Goal: Contribute content: Contribute content

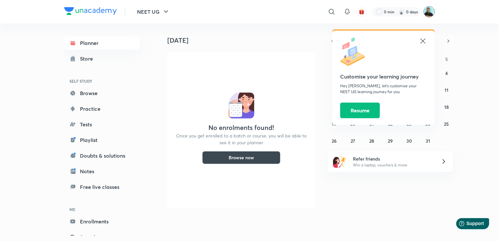
click at [432, 9] on img at bounding box center [429, 11] width 11 height 11
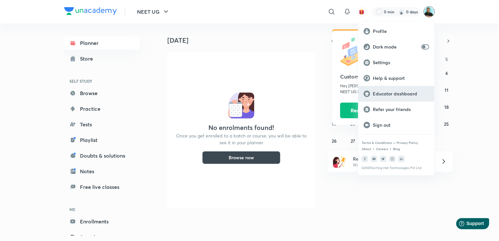
click at [395, 93] on p "Educator dashboard" at bounding box center [401, 94] width 56 height 6
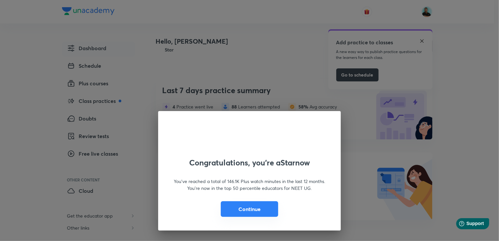
click at [245, 210] on button "Continue" at bounding box center [249, 210] width 57 height 16
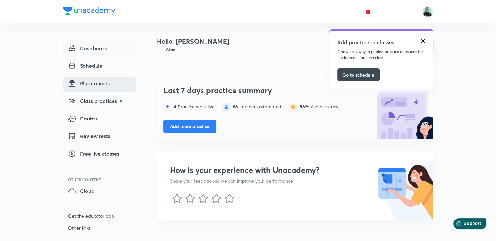
click at [91, 82] on span "Plus courses" at bounding box center [88, 84] width 41 height 8
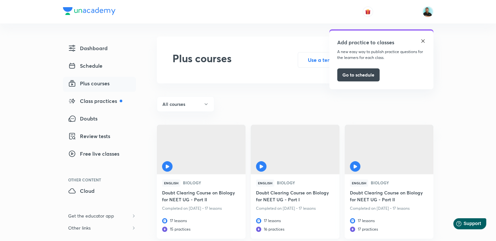
click at [271, 195] on h6 "Doubt Clearing Course on Biology for NEET UG - Part I" at bounding box center [295, 197] width 78 height 15
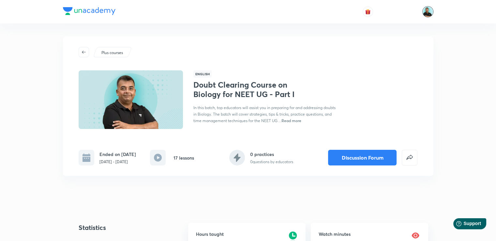
click at [429, 11] on img at bounding box center [427, 11] width 11 height 11
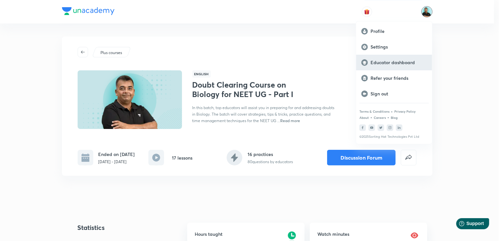
click at [404, 62] on p "Educator dashboard" at bounding box center [399, 63] width 56 height 6
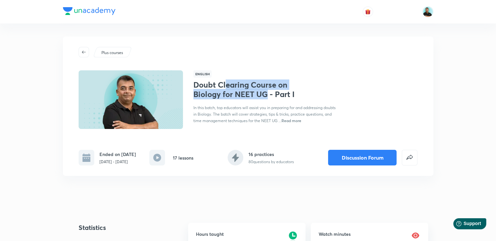
drag, startPoint x: 267, startPoint y: 95, endPoint x: 220, endPoint y: 88, distance: 47.1
click at [220, 88] on h1 "Doubt Clearing Course on Biology for NEET UG - Part I" at bounding box center [246, 89] width 107 height 19
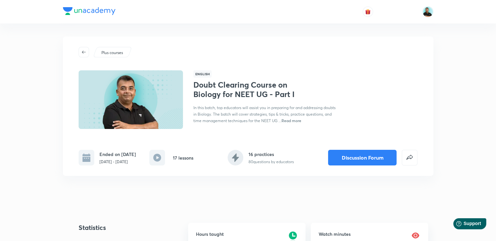
drag, startPoint x: 220, startPoint y: 88, endPoint x: 200, endPoint y: 85, distance: 20.4
click at [200, 85] on h1 "Doubt Clearing Course on Biology for NEET UG - Part I" at bounding box center [246, 89] width 107 height 19
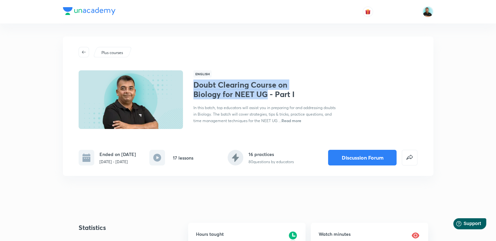
drag, startPoint x: 268, startPoint y: 96, endPoint x: 191, endPoint y: 86, distance: 77.6
click at [191, 86] on div "English Doubt Clearing Course on Biology for NEET UG - Part I In this batch, to…" at bounding box center [248, 99] width 339 height 59
copy h1 "Doubt Clearing Course on Biology for NEET UG"
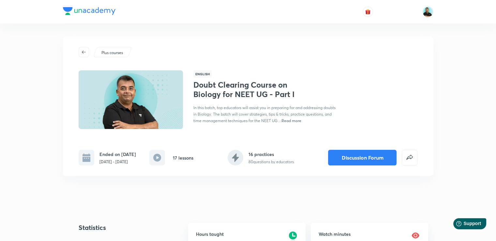
click at [292, 122] on span "Read more" at bounding box center [292, 120] width 20 height 5
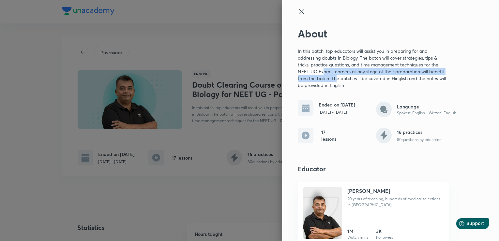
drag, startPoint x: 330, startPoint y: 81, endPoint x: 317, endPoint y: 72, distance: 15.7
click at [317, 72] on p "In this batch, top educators will assist you in preparing for and addressing do…" at bounding box center [373, 68] width 151 height 41
drag, startPoint x: 317, startPoint y: 72, endPoint x: 312, endPoint y: 72, distance: 4.9
click at [312, 72] on p "In this batch, top educators will assist you in preparing for and addressing do…" at bounding box center [373, 68] width 151 height 41
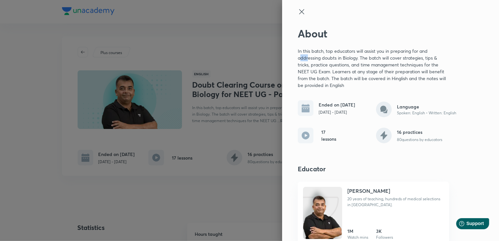
drag, startPoint x: 312, startPoint y: 72, endPoint x: 296, endPoint y: 61, distance: 19.7
click at [298, 61] on p "In this batch, top educators will assist you in preparing for and addressing do…" at bounding box center [373, 68] width 151 height 41
drag, startPoint x: 296, startPoint y: 61, endPoint x: 298, endPoint y: 64, distance: 3.8
click at [298, 64] on p "In this batch, top educators will assist you in preparing for and addressing do…" at bounding box center [373, 68] width 151 height 41
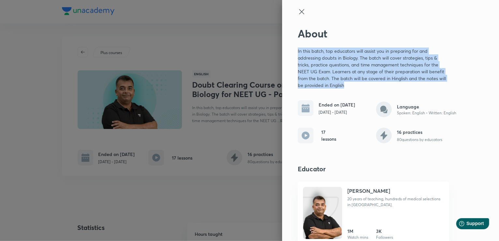
drag, startPoint x: 349, startPoint y: 84, endPoint x: 290, endPoint y: 52, distance: 67.6
click at [290, 52] on div "About In this batch, top educators will assist you in preparing for and address…" at bounding box center [390, 120] width 217 height 241
copy p "In this batch, top educators will assist you in preparing for and addressing do…"
click at [298, 10] on icon at bounding box center [302, 12] width 8 height 8
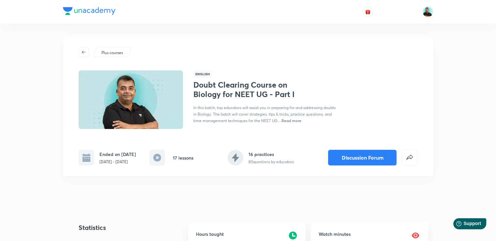
click at [295, 10] on div at bounding box center [248, 11] width 371 height 23
click at [335, 85] on div "Doubt Clearing Course on Biology for NEET UG - Part I In this batch, top educat…" at bounding box center [266, 102] width 146 height 44
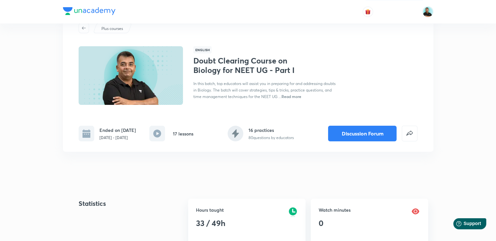
scroll to position [26, 0]
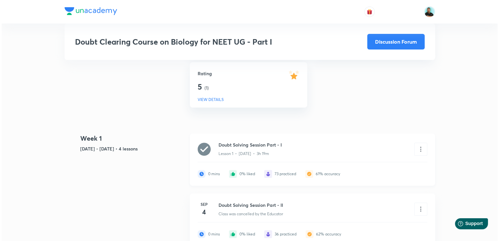
scroll to position [248, 0]
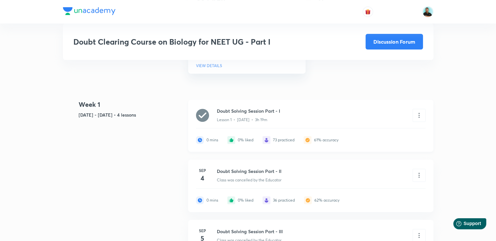
click at [290, 114] on h6 "Doubt Solving Session Part - I" at bounding box center [276, 111] width 119 height 7
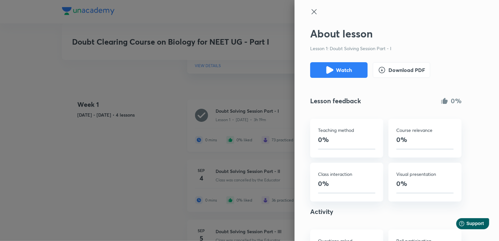
click at [290, 116] on div "About lesson Lesson 1: Doubt Solving Session Part - I Watch Download PDF Lesson…" at bounding box center [249, 120] width 499 height 241
drag, startPoint x: 402, startPoint y: 43, endPoint x: 325, endPoint y: 45, distance: 76.7
click at [325, 45] on div "About lesson Lesson 1: Doubt Solving Session Part - I Watch Download PDF Lesson…" at bounding box center [397, 120] width 205 height 241
copy p "Doubt Solving Session Part - I"
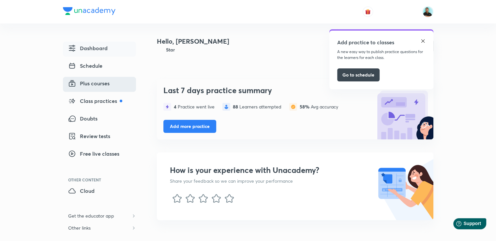
click at [96, 83] on span "Plus courses" at bounding box center [88, 84] width 41 height 8
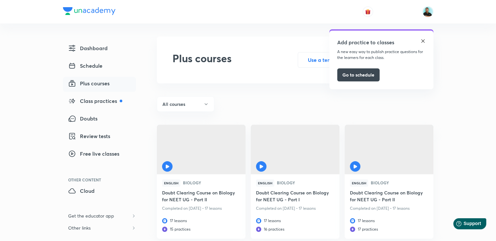
click at [422, 43] on img at bounding box center [422, 40] width 5 height 5
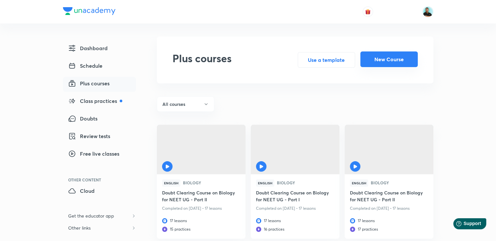
click at [397, 60] on button "New Course" at bounding box center [388, 60] width 57 height 16
click at [384, 62] on button "New Course" at bounding box center [388, 60] width 57 height 16
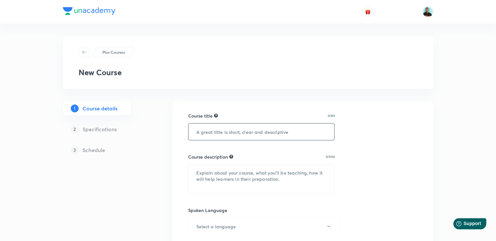
click at [218, 127] on input "text" at bounding box center [262, 132] width 146 height 17
paste input "Doubt Clearing Course on Biology for NEET UG"
type input "Doubt Clearing Course on Biology for NEET UG"
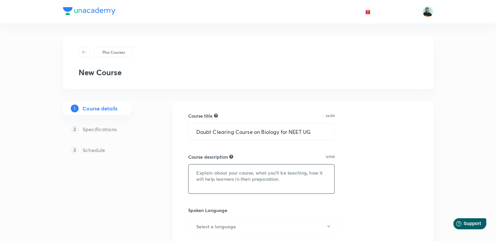
click at [210, 174] on textarea at bounding box center [262, 179] width 146 height 29
paste textarea "In this batch, top educators will assist you in preparing for and addressing do…"
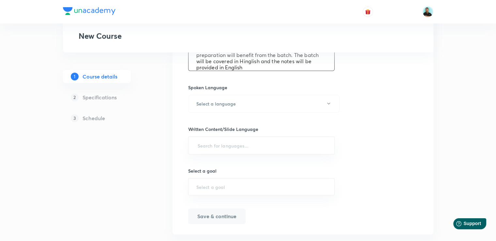
scroll to position [127, 0]
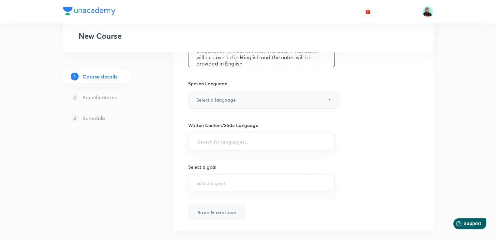
type textarea "In this batch, top educators will assist you in preparing for and addressing do…"
click at [258, 101] on button "Select a language" at bounding box center [263, 100] width 151 height 18
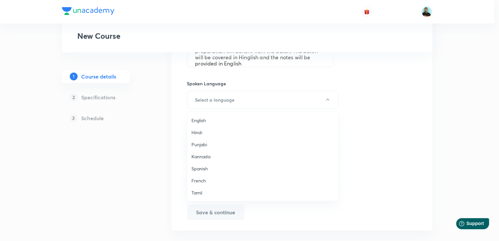
click at [207, 119] on span "English" at bounding box center [262, 120] width 143 height 7
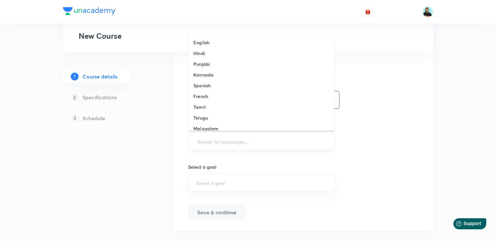
click at [196, 145] on input "text" at bounding box center [261, 142] width 130 height 12
click at [203, 41] on h6 "English" at bounding box center [201, 42] width 16 height 7
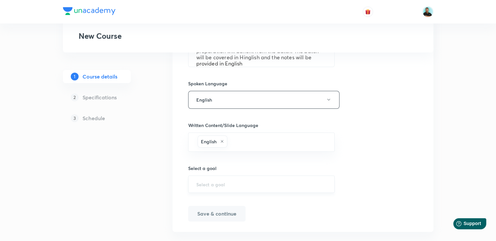
click at [197, 184] on input "text" at bounding box center [261, 184] width 130 height 6
click at [225, 184] on input "text" at bounding box center [261, 184] width 130 height 6
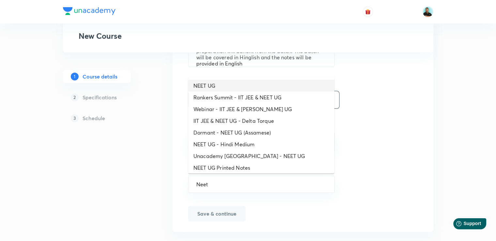
click at [224, 83] on li "NEET UG" at bounding box center [261, 86] width 146 height 12
type input "NEET UG"
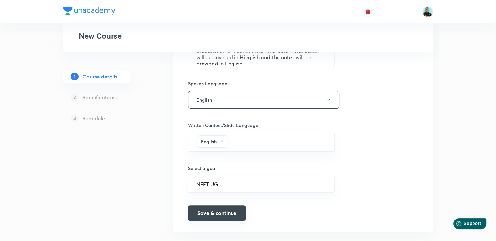
click at [205, 217] on button "Save & continue" at bounding box center [216, 214] width 57 height 16
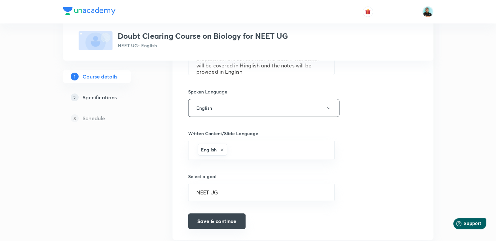
scroll to position [135, 0]
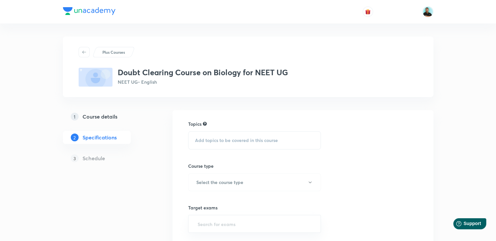
click at [206, 141] on span "Add topics to be covered in this course" at bounding box center [236, 140] width 83 height 5
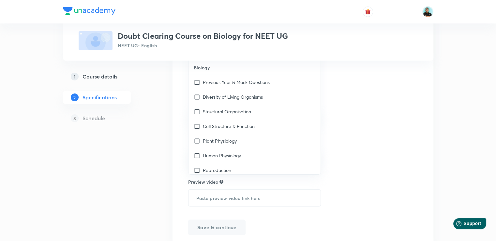
scroll to position [108, 0]
click at [219, 95] on p "Diversity of Living Organisms" at bounding box center [233, 98] width 60 height 7
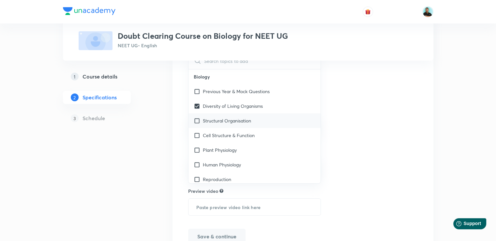
click at [211, 120] on p "Structural Organisation" at bounding box center [227, 120] width 48 height 7
checkbox input "true"
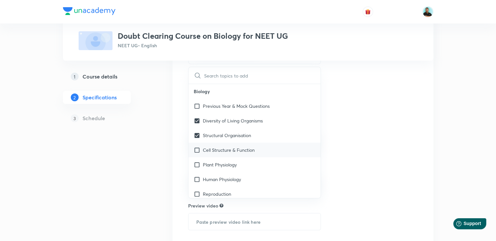
click at [210, 147] on p "Cell Structure & Function" at bounding box center [229, 150] width 52 height 7
checkbox input "true"
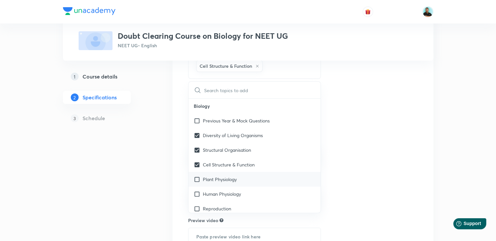
click at [199, 177] on input "checkbox" at bounding box center [198, 179] width 9 height 7
checkbox input "true"
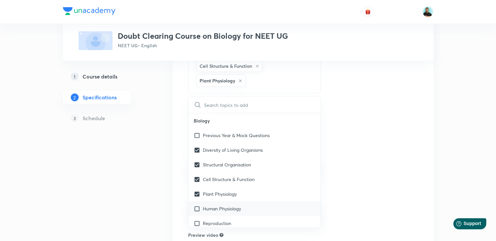
click at [199, 206] on input "checkbox" at bounding box center [198, 209] width 9 height 7
checkbox input "true"
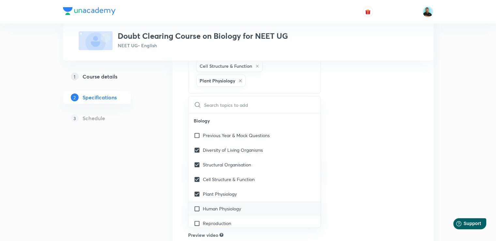
checkbox input "true"
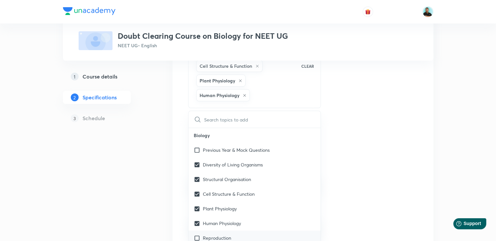
click at [245, 235] on div "Reproduction" at bounding box center [255, 238] width 132 height 15
checkbox input "true"
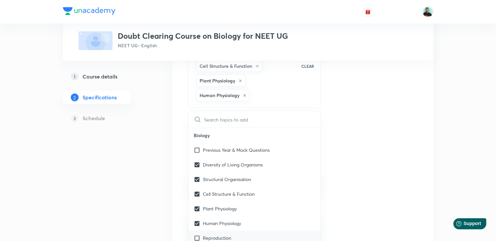
checkbox input "true"
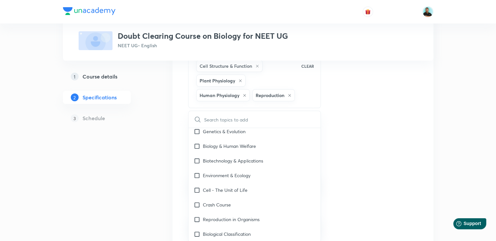
scroll to position [130, 0]
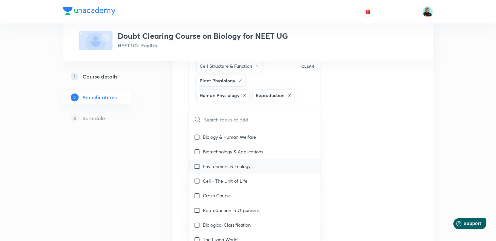
click at [234, 165] on p "Environment & Ecology" at bounding box center [227, 166] width 48 height 7
checkbox input "true"
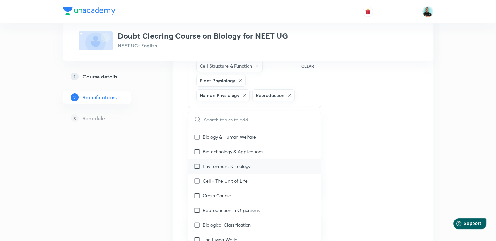
checkbox input "true"
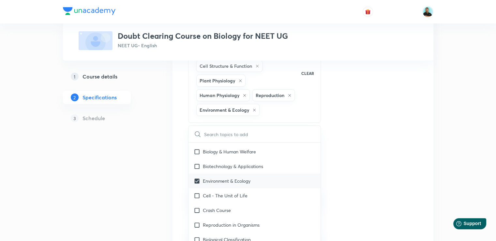
click at [234, 165] on p "Biotechnology & Applications" at bounding box center [233, 166] width 60 height 7
checkbox input "true"
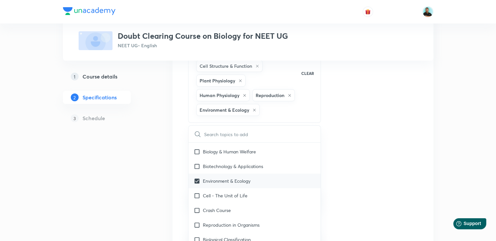
checkbox input "true"
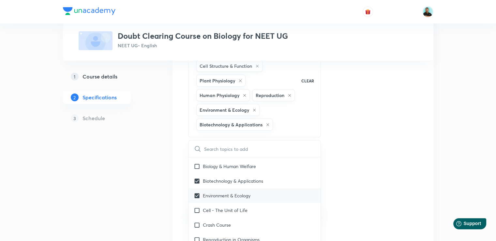
click at [234, 165] on p "Biology & Human Welfare" at bounding box center [229, 166] width 53 height 7
checkbox input "true"
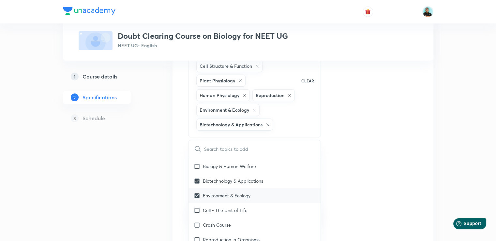
checkbox input "true"
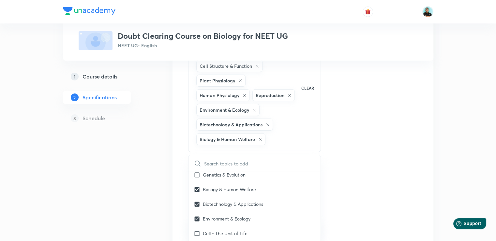
scroll to position [117, 0]
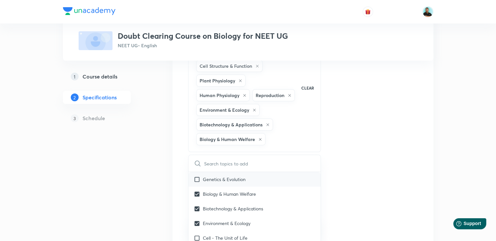
click at [239, 176] on p "Genetics & Evolution" at bounding box center [224, 179] width 43 height 7
checkbox input "true"
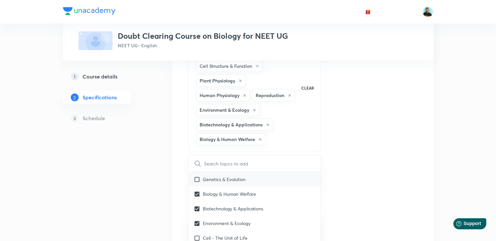
checkbox input "true"
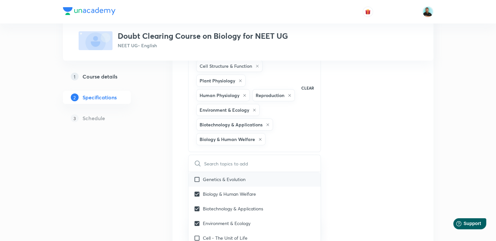
checkbox input "true"
click at [125, 174] on div "1 Course details 2 Specifications 3 Schedule" at bounding box center [107, 192] width 89 height 379
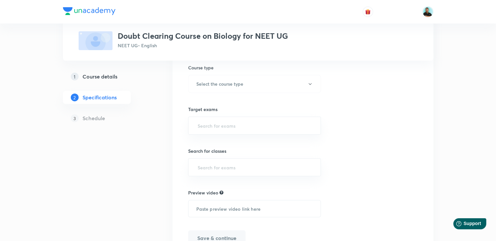
scroll to position [225, 0]
click at [218, 82] on h6 "Select the course type" at bounding box center [219, 82] width 47 height 7
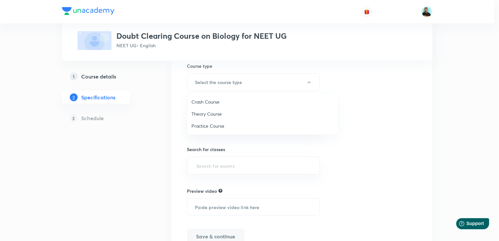
click at [207, 112] on span "Theory Course" at bounding box center [262, 114] width 143 height 7
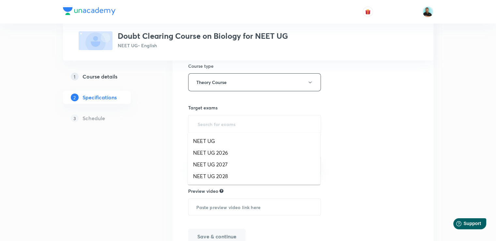
click at [202, 123] on input "text" at bounding box center [254, 124] width 117 height 12
click at [207, 142] on li "NEET UG" at bounding box center [254, 141] width 132 height 12
click at [203, 164] on input "text" at bounding box center [254, 167] width 117 height 12
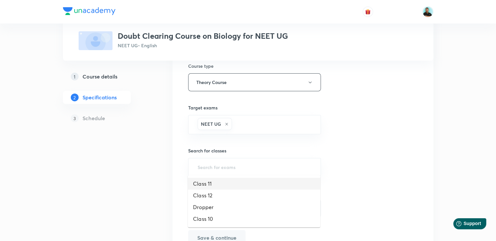
click at [203, 183] on li "Class 11" at bounding box center [254, 184] width 132 height 12
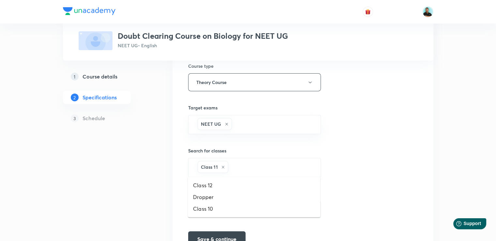
click at [237, 167] on input "text" at bounding box center [271, 168] width 83 height 12
click at [213, 184] on li "Class 12" at bounding box center [254, 186] width 132 height 12
click at [276, 165] on input "text" at bounding box center [288, 168] width 50 height 12
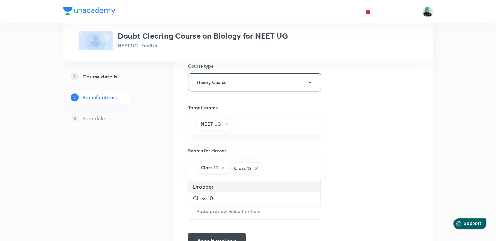
click at [192, 187] on li "Dropper" at bounding box center [254, 187] width 132 height 12
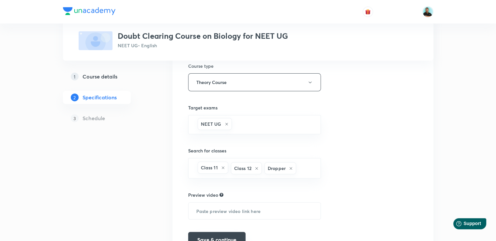
click at [210, 234] on button "Save & continue" at bounding box center [216, 240] width 57 height 16
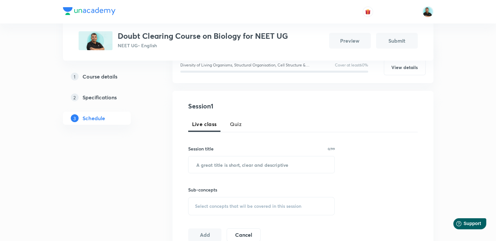
scroll to position [180, 0]
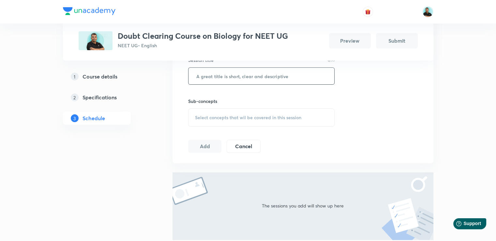
click at [224, 77] on input "text" at bounding box center [262, 76] width 146 height 17
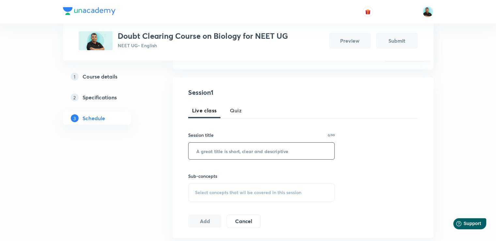
scroll to position [109, 0]
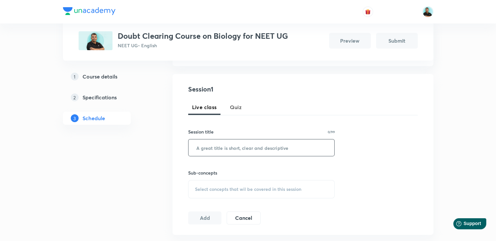
paste input "Doubt Solving Session Part - I"
click at [264, 148] on input "Doubt Solving Session Part - I" at bounding box center [262, 148] width 146 height 17
drag, startPoint x: 266, startPoint y: 148, endPoint x: 195, endPoint y: 150, distance: 71.1
click at [195, 150] on input "Doubt Solving Session Part - I" at bounding box center [262, 148] width 146 height 17
type input "Doubt Solving Session Part - I"
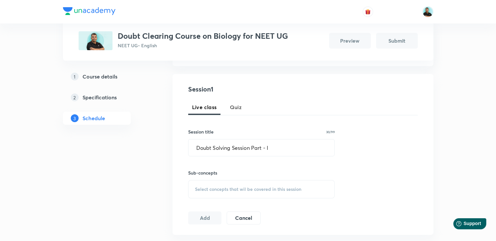
click at [209, 190] on span "Select concepts that wil be covered in this session" at bounding box center [248, 189] width 106 height 5
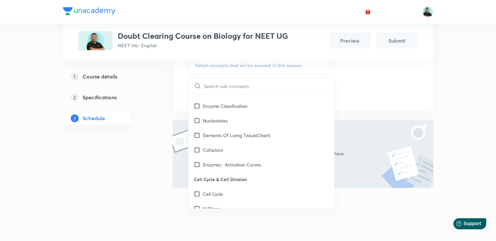
scroll to position [1461, 0]
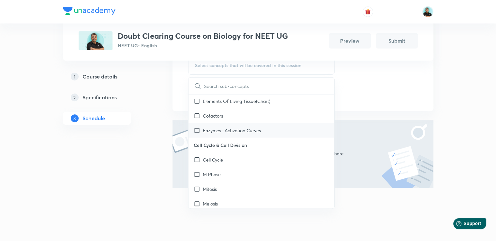
click at [255, 134] on p "Enzymes : Activation Curves" at bounding box center [232, 130] width 58 height 7
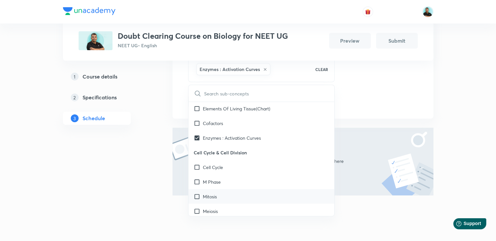
click at [217, 200] on p "Mitosis" at bounding box center [210, 196] width 14 height 7
checkbox input "true"
click at [211, 185] on p "M Phase" at bounding box center [212, 181] width 18 height 7
checkbox input "true"
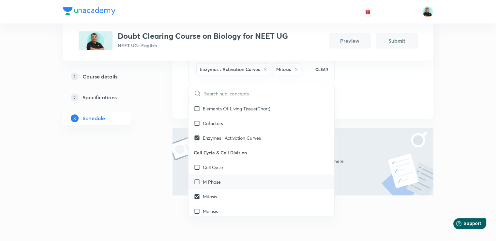
checkbox input "true"
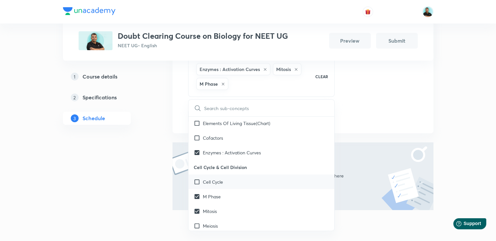
click at [209, 185] on p "Cell Cycle" at bounding box center [213, 181] width 20 height 7
checkbox input "true"
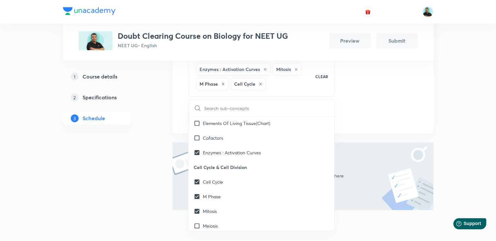
click at [144, 170] on div "1 Course details 2 Specifications 3 Schedule" at bounding box center [107, 65] width 89 height 374
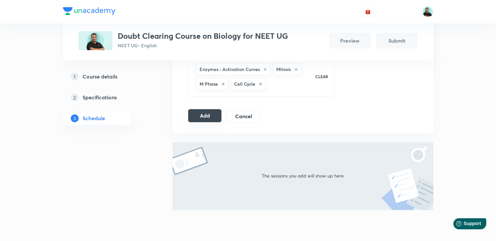
click at [206, 115] on button "Add" at bounding box center [205, 115] width 34 height 13
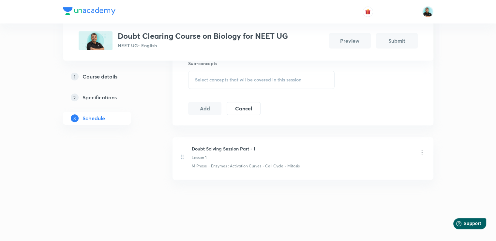
scroll to position [73, 0]
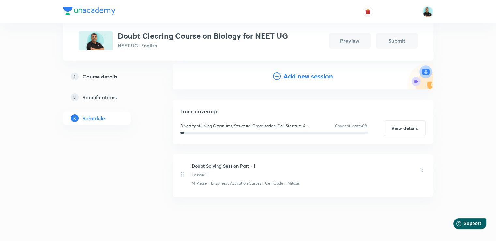
click at [495, 81] on div "Plus Courses Doubt Clearing Course on Biology for NEET UG NEET UG • English Pre…" at bounding box center [248, 93] width 496 height 332
click at [307, 77] on h4 "Add new session" at bounding box center [308, 76] width 50 height 10
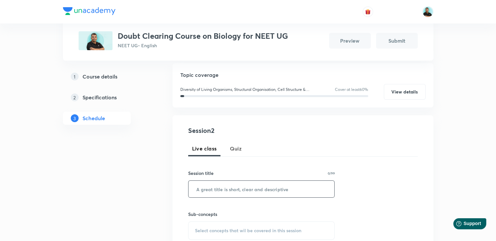
click at [216, 186] on input "text" at bounding box center [262, 189] width 146 height 17
paste input "Doubt Solving Session Part -"
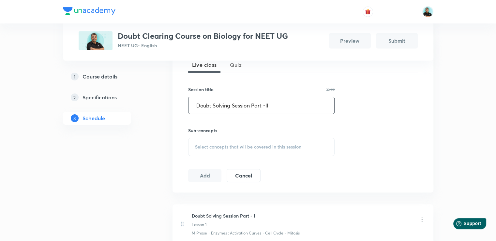
scroll to position [158, 0]
type input "Doubt Solving Session Part -II"
click at [214, 144] on span "Select concepts that wil be covered in this session" at bounding box center [248, 145] width 106 height 5
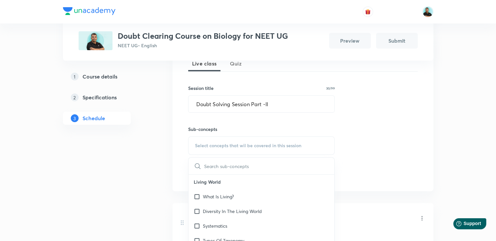
scroll to position [1560, 0]
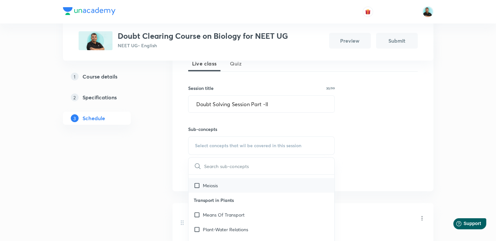
click at [255, 191] on div "Meiosis" at bounding box center [262, 185] width 146 height 15
checkbox input "true"
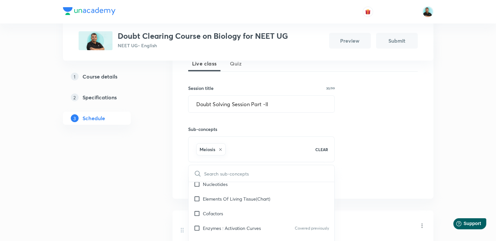
scroll to position [1429, 0]
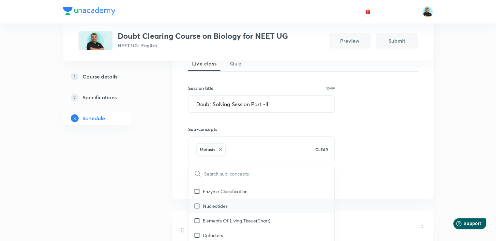
click at [253, 213] on div "Nucleotides" at bounding box center [262, 206] width 146 height 15
checkbox input "true"
click at [253, 180] on p "Enzymes: Factor Affecting Enzymes Action" at bounding box center [247, 176] width 88 height 7
checkbox input "true"
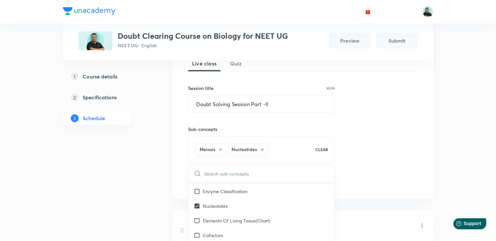
checkbox input "true"
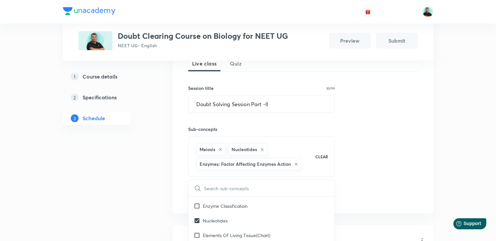
click at [152, 185] on div "Plus Courses Doubt Clearing Course on Biology for NEET UG NEET UG • English Pre…" at bounding box center [248, 97] width 371 height 439
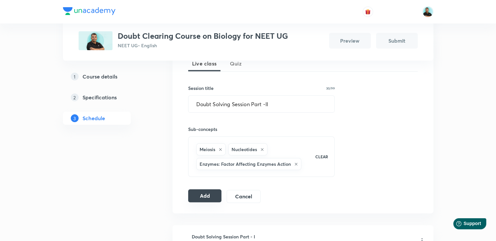
click at [199, 196] on button "Add" at bounding box center [205, 196] width 34 height 13
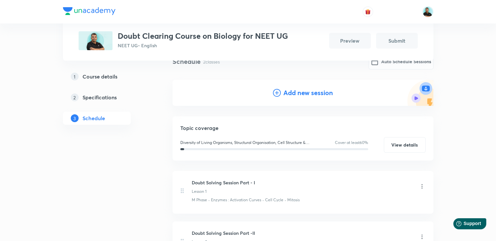
scroll to position [56, 0]
click at [325, 94] on h4 "Add new session" at bounding box center [308, 93] width 50 height 10
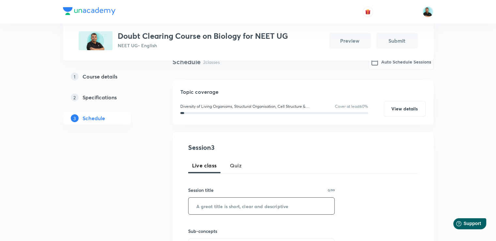
click at [221, 205] on input "text" at bounding box center [262, 206] width 146 height 17
paste input "Doubt Solving Session Part -"
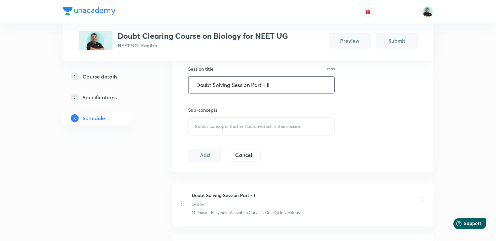
scroll to position [182, 0]
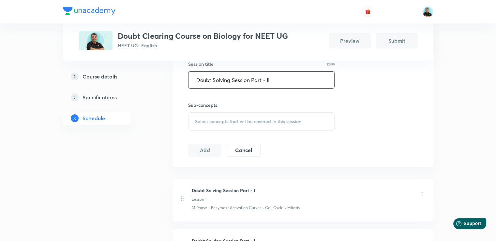
type input "Doubt Solving Session Part - III"
click at [224, 119] on span "Select concepts that wil be covered in this session" at bounding box center [248, 121] width 106 height 5
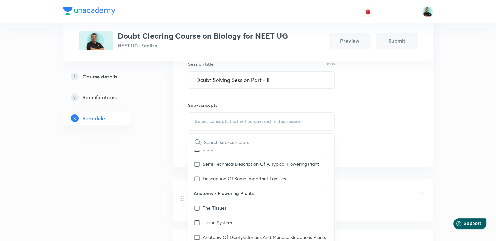
scroll to position [637, 0]
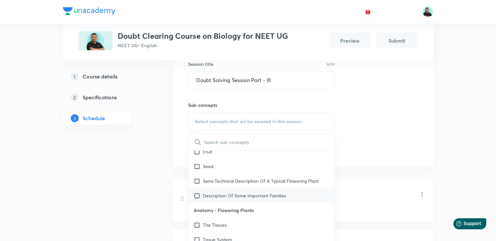
click at [264, 192] on p "Description Of Some Important Families" at bounding box center [244, 195] width 83 height 7
checkbox input "true"
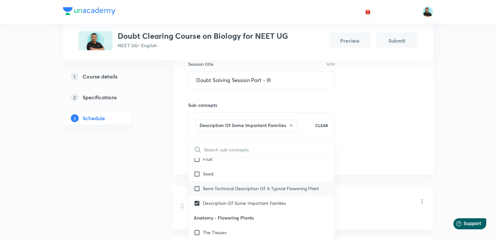
click at [260, 189] on p "Semi-Technical Description Of A Typical Flowering Plant" at bounding box center [261, 188] width 116 height 7
checkbox input "true"
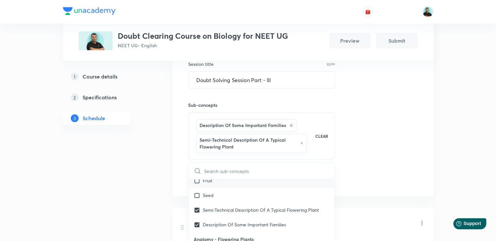
click at [257, 184] on div "Fruit" at bounding box center [262, 181] width 146 height 15
checkbox input "true"
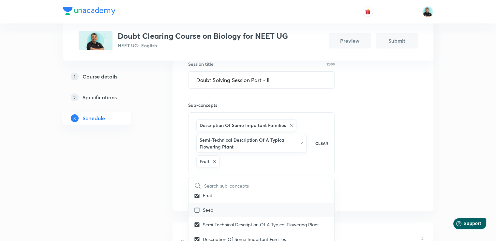
click at [249, 205] on div "Seed" at bounding box center [262, 210] width 146 height 15
checkbox input "true"
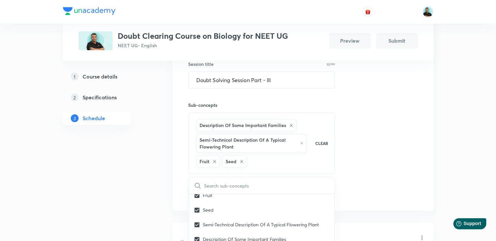
click at [149, 176] on div "1 Course details 2 Specifications 3 Schedule" at bounding box center [107, 147] width 89 height 438
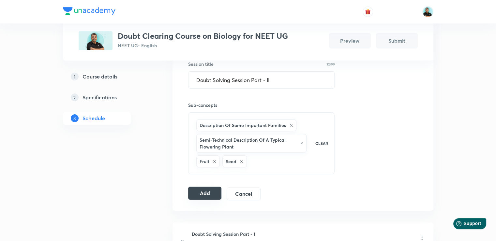
click at [206, 191] on button "Add" at bounding box center [205, 193] width 34 height 13
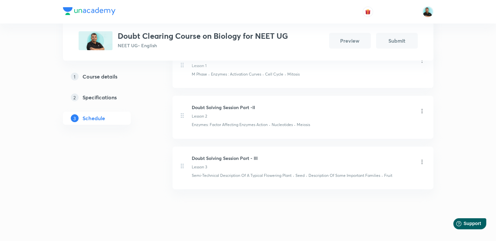
click at [487, 106] on div "Plus Courses Doubt Clearing Course on Biology for NEET UG NEET UG • English Pre…" at bounding box center [248, 34] width 496 height 433
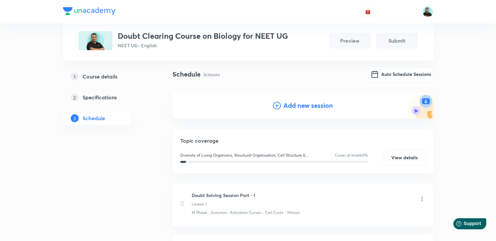
scroll to position [0, 0]
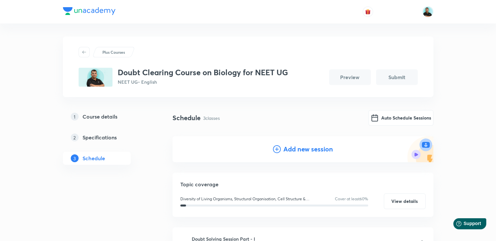
click at [314, 151] on h4 "Add new session" at bounding box center [308, 150] width 50 height 10
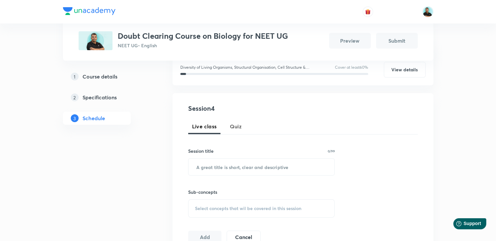
scroll to position [103, 0]
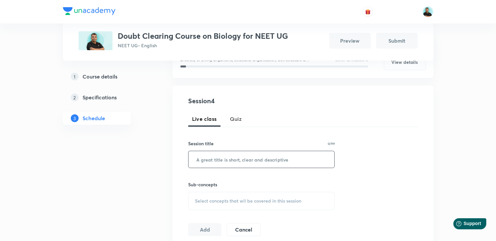
click at [208, 161] on input "text" at bounding box center [262, 159] width 146 height 17
paste input "Doubt Solving Session Part -"
type input "Doubt Solving Session Part -IV"
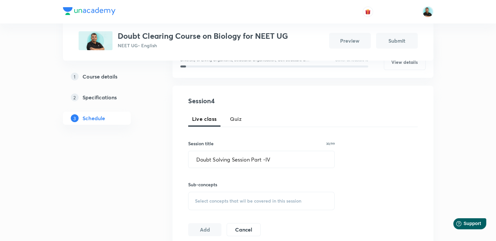
click at [201, 202] on span "Select concepts that wil be covered in this session" at bounding box center [248, 201] width 106 height 5
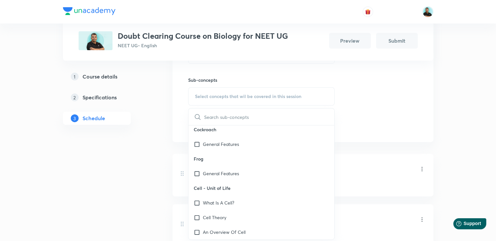
scroll to position [939, 0]
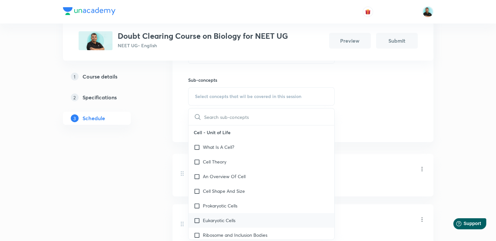
click at [208, 224] on p "Eukaryotic Cells" at bounding box center [219, 220] width 33 height 7
checkbox input "true"
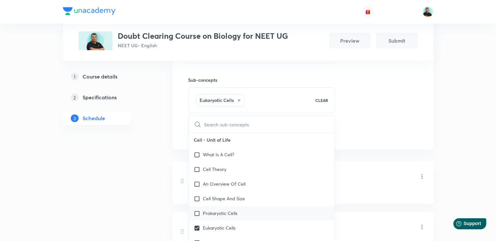
click at [204, 217] on p "Prokaryotic Cells" at bounding box center [220, 213] width 35 height 7
checkbox input "true"
click at [157, 215] on div "Plus Courses Doubt Clearing Course on Biology for NEET UG NEET UG • English Pre…" at bounding box center [248, 92] width 371 height 526
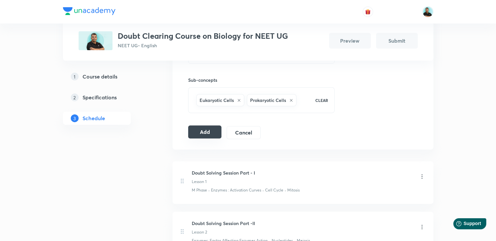
click at [207, 129] on button "Add" at bounding box center [205, 132] width 34 height 13
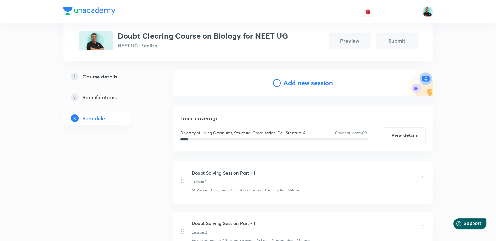
scroll to position [64, 0]
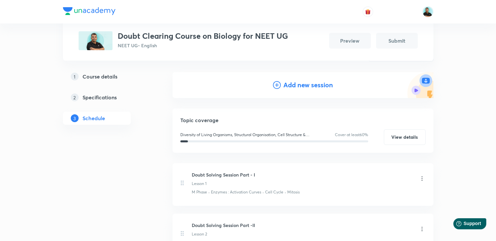
click at [316, 87] on h4 "Add new session" at bounding box center [308, 85] width 50 height 10
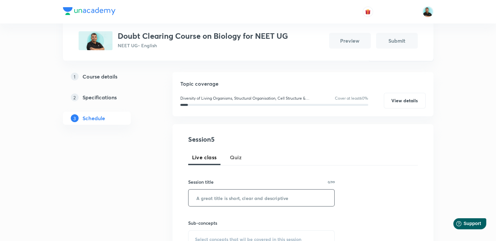
click at [217, 197] on input "text" at bounding box center [262, 198] width 146 height 17
paste input "Doubt Solving Session Part -"
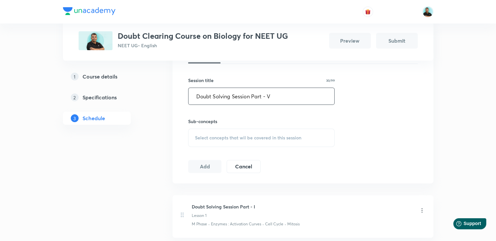
scroll to position [169, 0]
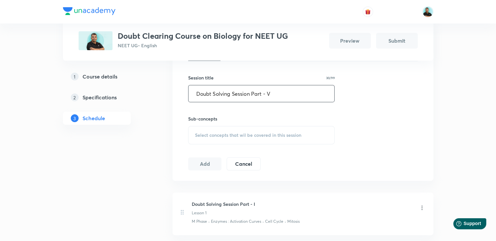
type input "Doubt Solving Session Part - V"
click at [201, 130] on div "Select concepts that wil be covered in this session" at bounding box center [261, 135] width 147 height 18
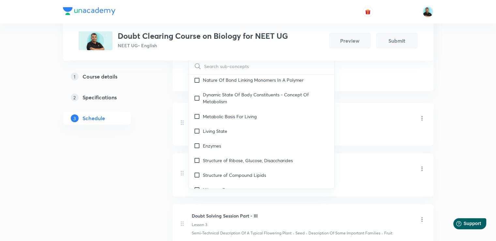
scroll to position [1256, 0]
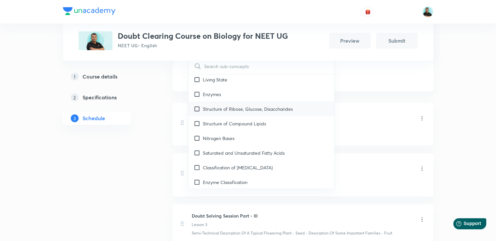
click at [264, 112] on p "Structure of Ribose, Glucose, Disaccharides" at bounding box center [248, 108] width 90 height 7
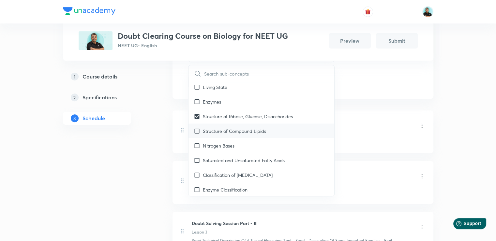
click at [253, 134] on p "Structure of Compound Lipids" at bounding box center [234, 131] width 63 height 7
checkbox input "true"
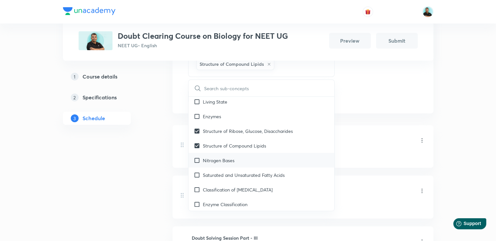
click at [236, 164] on div "Nitrogen Bases" at bounding box center [262, 160] width 146 height 15
checkbox input "true"
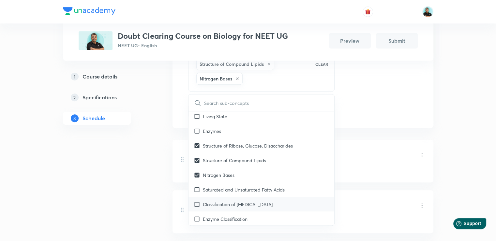
click at [235, 208] on p "Classification of [MEDICAL_DATA]" at bounding box center [238, 204] width 70 height 7
checkbox input "true"
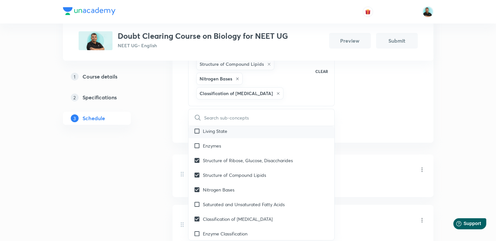
click at [217, 134] on p "Living State" at bounding box center [215, 131] width 24 height 7
checkbox input "true"
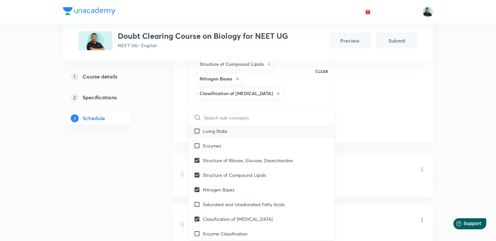
checkbox input "true"
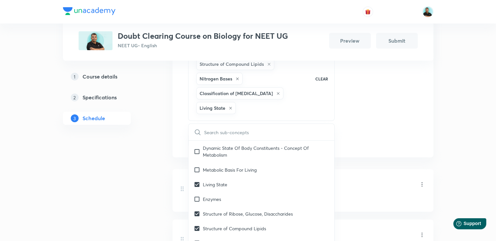
scroll to position [1217, 0]
click at [252, 174] on p "Metabolic Basis For Living" at bounding box center [230, 170] width 54 height 7
checkbox input "true"
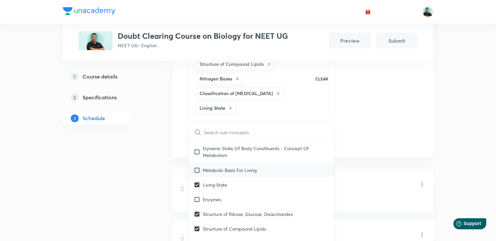
checkbox input "true"
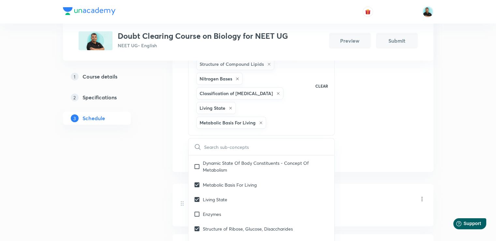
click at [239, 152] on p "Nature Of Bond Linking Monomers In A Polymer" at bounding box center [253, 148] width 101 height 7
checkbox input "true"
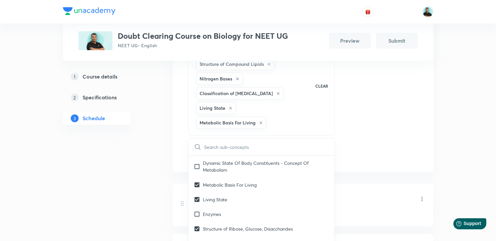
checkbox input "true"
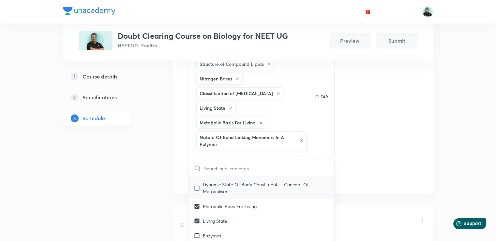
click at [223, 193] on p "Dynamic State Of Body Constituents - Concept Of Metabolism" at bounding box center [266, 188] width 127 height 14
checkbox input "true"
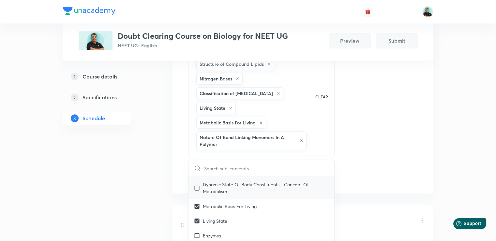
checkbox input "true"
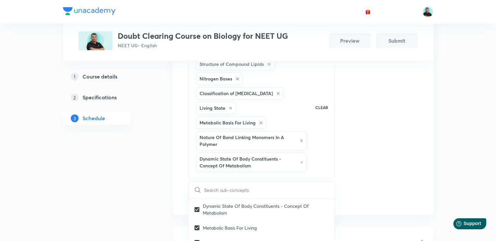
click at [160, 170] on div "Plus Courses Doubt Clearing Course on Biology for NEET UG NEET UG • English Pre…" at bounding box center [248, 124] width 371 height 693
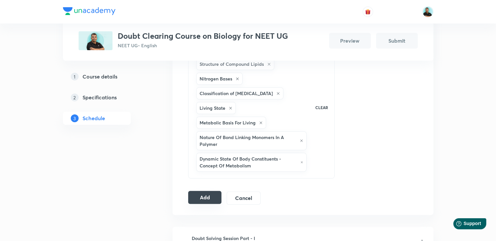
click at [199, 195] on button "Add" at bounding box center [205, 197] width 34 height 13
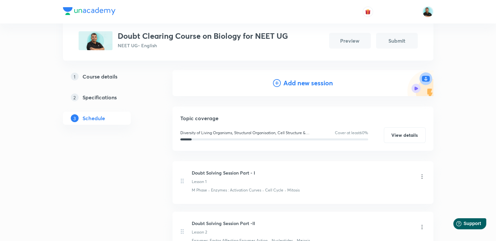
scroll to position [59, 0]
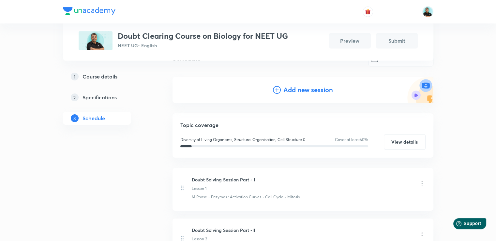
click at [295, 89] on h4 "Add new session" at bounding box center [308, 90] width 50 height 10
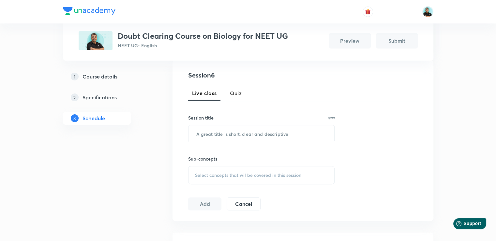
scroll to position [132, 0]
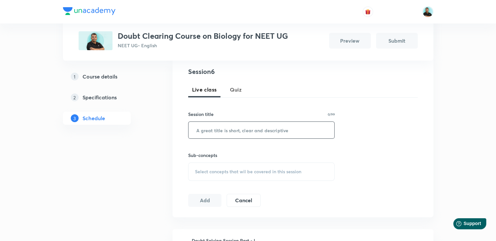
click at [212, 130] on input "text" at bounding box center [262, 130] width 146 height 17
paste input "Doubt Solving Session Part -"
type input "Doubt Solving Session Part - VI"
click at [227, 170] on span "Select concepts that wil be covered in this session" at bounding box center [248, 171] width 106 height 5
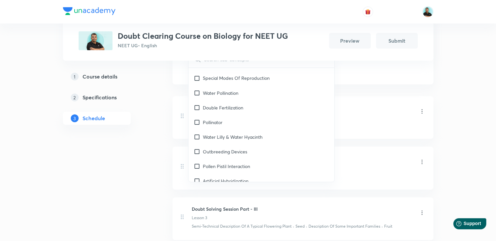
scroll to position [3527, 0]
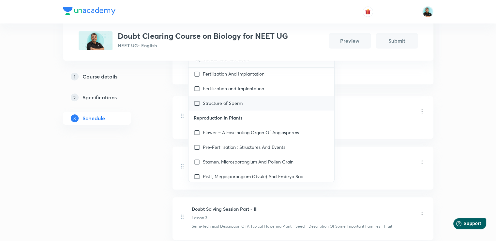
click at [253, 101] on div "Structure of Sperm" at bounding box center [262, 103] width 146 height 15
checkbox input "true"
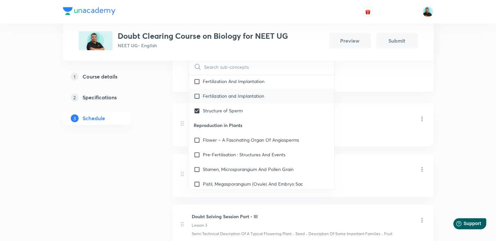
click at [240, 96] on p "Fertilization and Implantation" at bounding box center [233, 96] width 61 height 7
checkbox input "true"
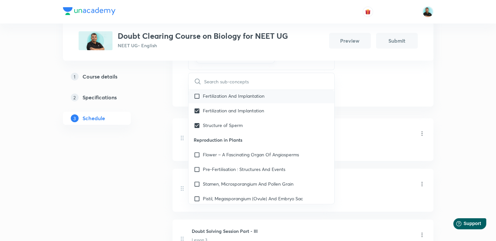
click at [240, 93] on p "Fertilization And Implantation" at bounding box center [234, 96] width 62 height 7
checkbox input "true"
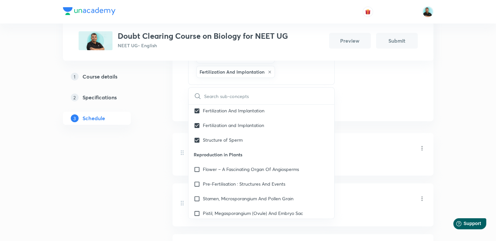
scroll to position [3514, 0]
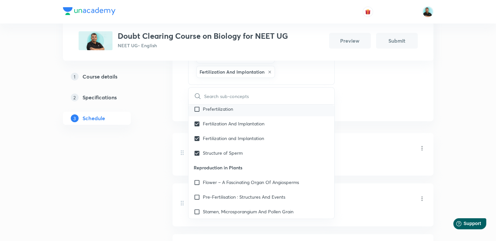
click at [291, 109] on div "Prefertilization" at bounding box center [262, 109] width 146 height 15
checkbox input "true"
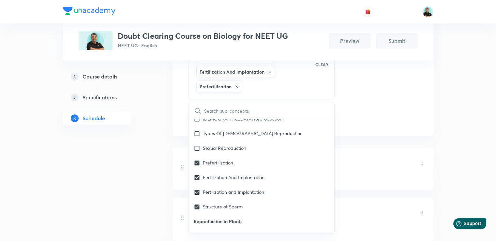
scroll to position [3462, 0]
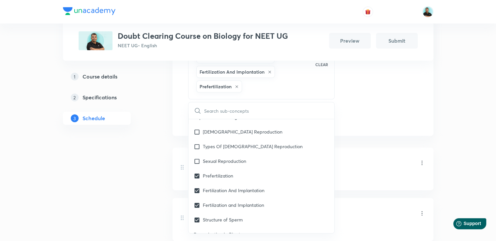
click at [168, 189] on div "Plus Courses Doubt Clearing Course on Biology for NEET UG NEET UG • English Pre…" at bounding box center [248, 113] width 371 height 684
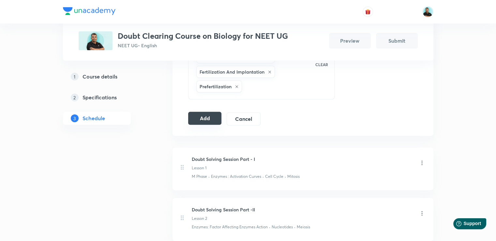
click at [200, 117] on button "Add" at bounding box center [205, 118] width 34 height 13
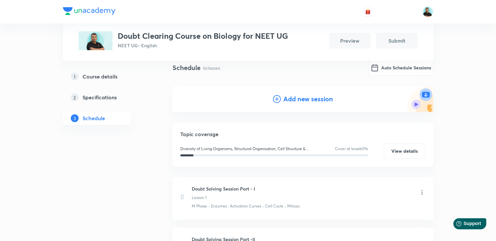
scroll to position [38, 0]
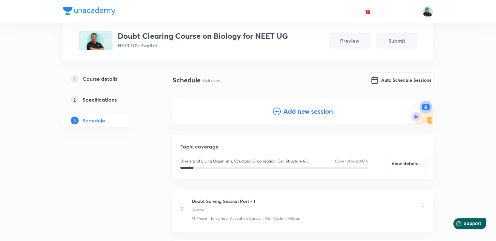
click at [304, 111] on h4 "Add new session" at bounding box center [308, 112] width 50 height 10
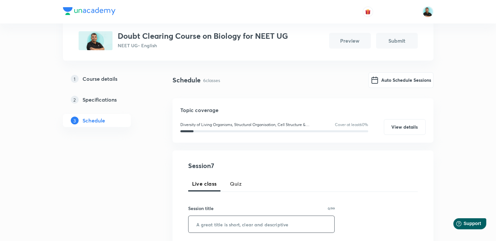
click at [204, 219] on input "text" at bounding box center [262, 224] width 146 height 17
paste input "Doubt Solving Session Part -"
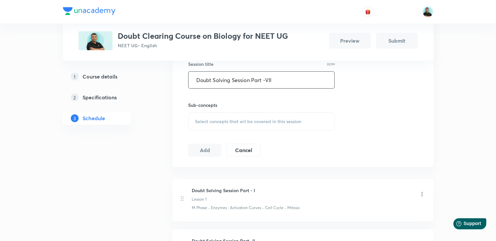
scroll to position [179, 0]
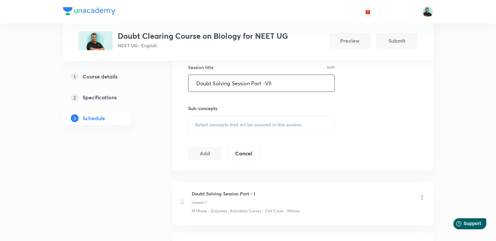
type input "Doubt Solving Session Part -VII"
click at [213, 122] on span "Select concepts that wil be covered in this session" at bounding box center [248, 124] width 106 height 5
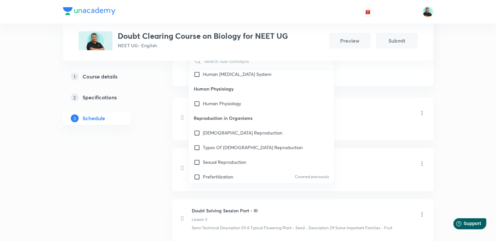
scroll to position [3377, 0]
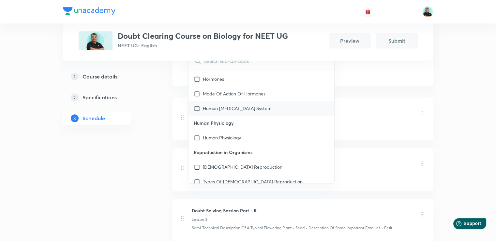
click at [244, 108] on p "Human [MEDICAL_DATA] System" at bounding box center [237, 108] width 69 height 7
checkbox input "true"
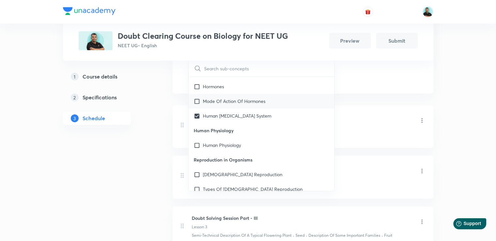
click at [240, 102] on p "Mode Of Action Of Hormones" at bounding box center [234, 101] width 63 height 7
checkbox input "true"
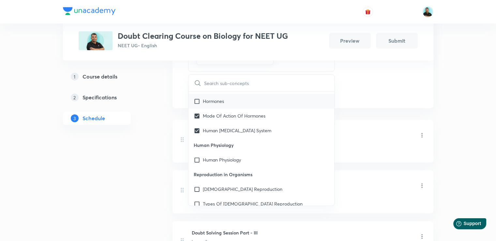
click at [230, 103] on div "Hormones" at bounding box center [262, 101] width 146 height 15
checkbox input "true"
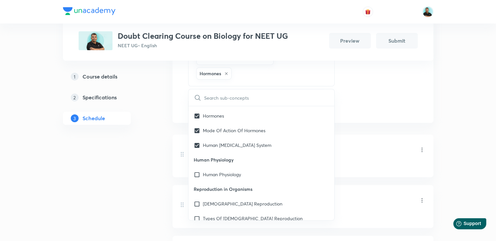
click at [164, 124] on div "Plus Courses Doubt Clearing Course on Biology for NEET UG NEET UG • English Pre…" at bounding box center [248, 133] width 371 height 720
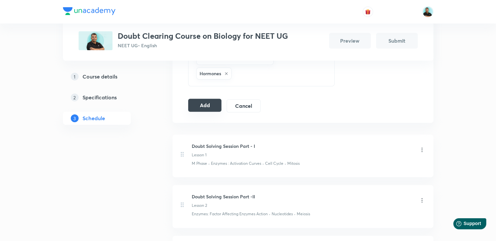
click at [199, 107] on button "Add" at bounding box center [205, 105] width 34 height 13
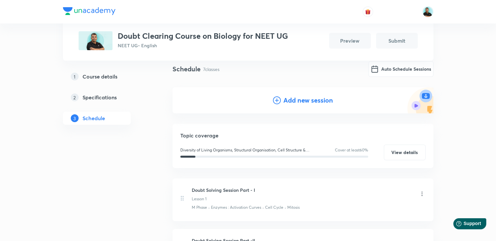
scroll to position [46, 0]
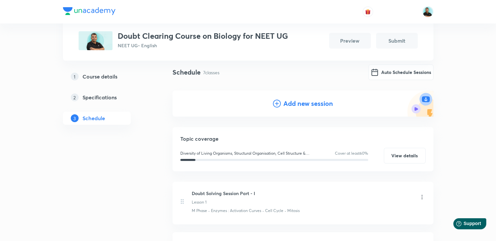
click at [298, 105] on h4 "Add new session" at bounding box center [308, 104] width 50 height 10
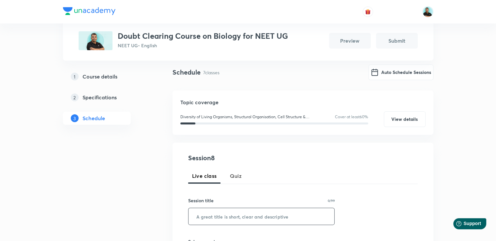
click at [205, 217] on input "text" at bounding box center [262, 216] width 146 height 17
paste input "Doubt Solving Session Part -"
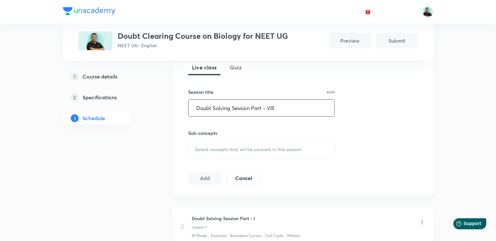
scroll to position [156, 0]
type input "Doubt Solving Session Part - VIII"
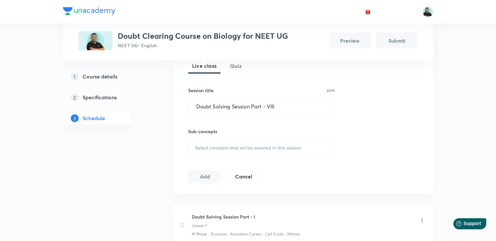
click at [200, 146] on span "Select concepts that wil be covered in this session" at bounding box center [248, 147] width 106 height 5
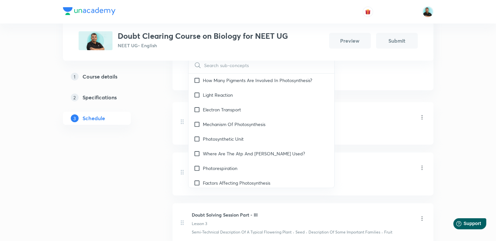
scroll to position [1966, 0]
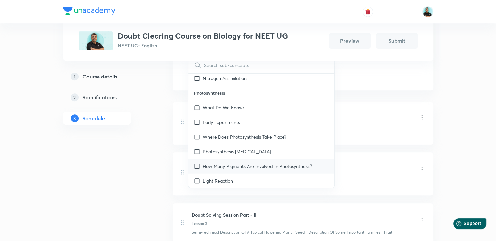
click at [235, 168] on p "How Many Pigments Are Involved In Photosynthesis?" at bounding box center [257, 166] width 109 height 7
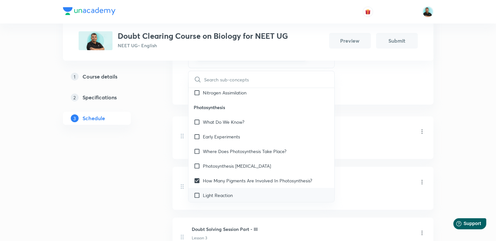
click at [227, 195] on p "Light Reaction" at bounding box center [218, 195] width 30 height 7
checkbox input "true"
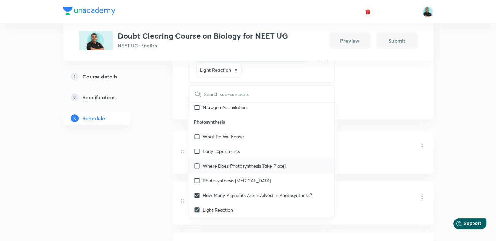
click at [221, 167] on p "Where Does Photosynthesis Take Place?" at bounding box center [245, 166] width 84 height 7
checkbox input "true"
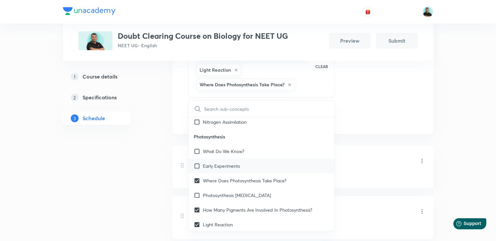
click at [220, 163] on p "Early Experiments" at bounding box center [221, 166] width 37 height 7
checkbox input "true"
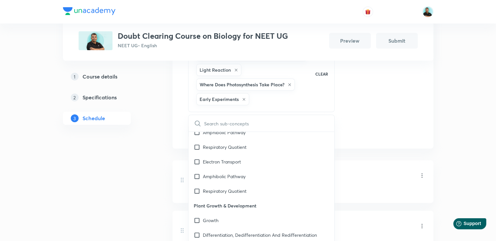
scroll to position [2281, 0]
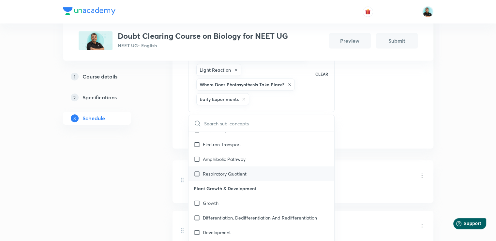
click at [258, 173] on div "Respiratory Quotient" at bounding box center [262, 174] width 146 height 15
checkbox input "true"
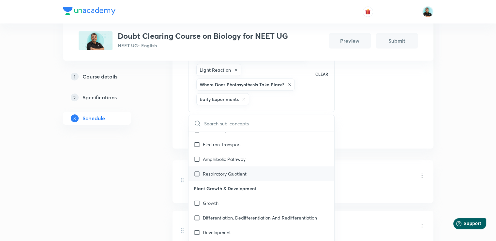
checkbox input "true"
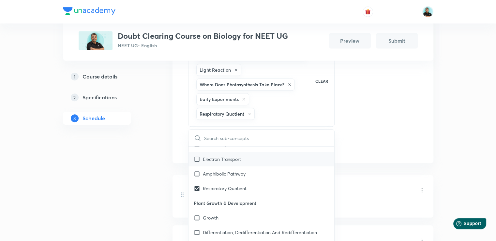
click at [248, 161] on div "Electron Transport" at bounding box center [262, 159] width 146 height 15
checkbox input "true"
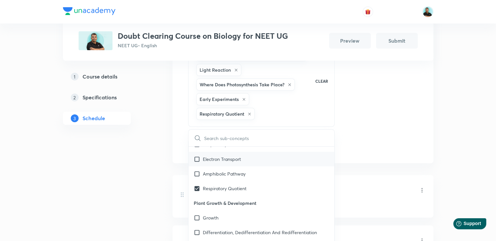
checkbox input "true"
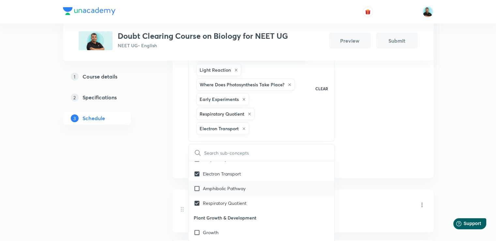
click at [236, 187] on p "Amphibolic Pathway" at bounding box center [224, 188] width 43 height 7
checkbox input "true"
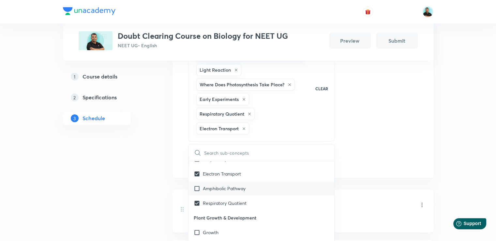
checkbox input "true"
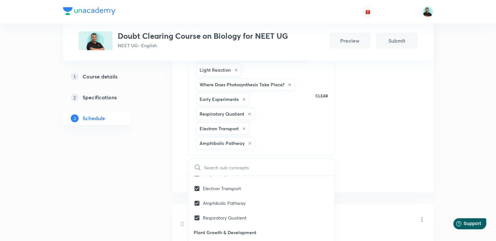
click at [146, 180] on div "1 Course details 2 Specifications 3 Schedule" at bounding box center [107, 232] width 89 height 762
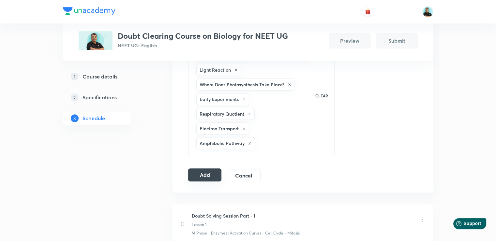
click at [212, 175] on button "Add" at bounding box center [205, 175] width 34 height 13
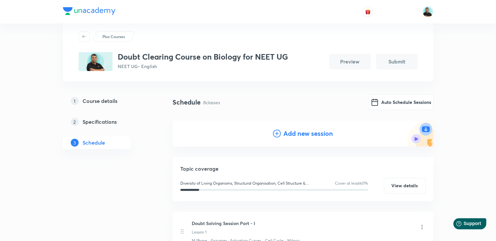
scroll to position [5, 0]
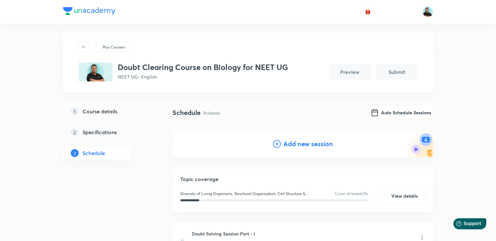
click at [287, 146] on h4 "Add new session" at bounding box center [308, 144] width 50 height 10
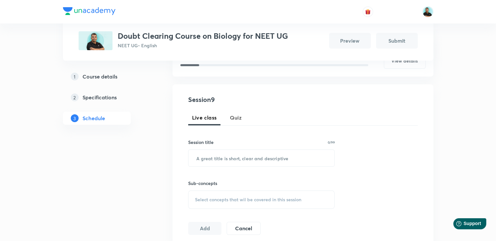
scroll to position [108, 0]
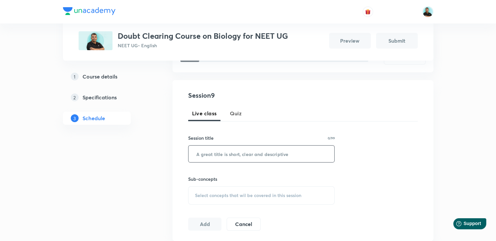
click at [222, 158] on input "text" at bounding box center [262, 154] width 146 height 17
paste input "Doubt Solving Session Part -"
type input "Doubt Solving Session Part - IX"
click at [214, 196] on span "Select concepts that wil be covered in this session" at bounding box center [248, 195] width 106 height 5
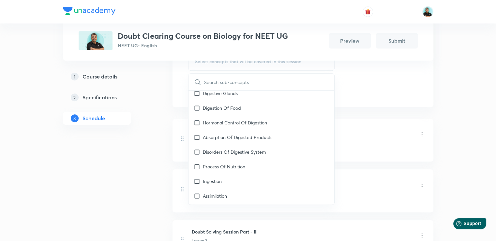
scroll to position [2746, 0]
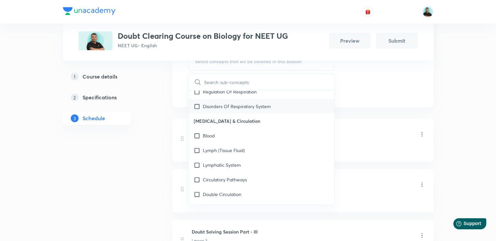
click at [237, 109] on p "Disorders Of Respiratory System" at bounding box center [237, 106] width 68 height 7
checkbox input "true"
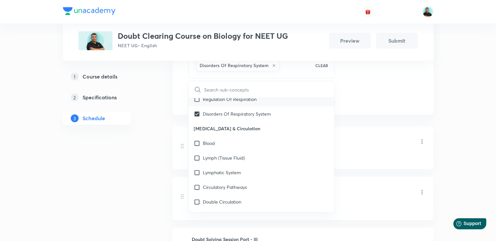
click at [235, 101] on p "Regulation Of Respiration" at bounding box center [230, 99] width 54 height 7
checkbox input "true"
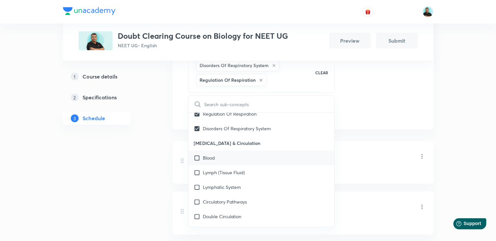
click at [219, 155] on div "Blood" at bounding box center [262, 158] width 146 height 15
checkbox input "true"
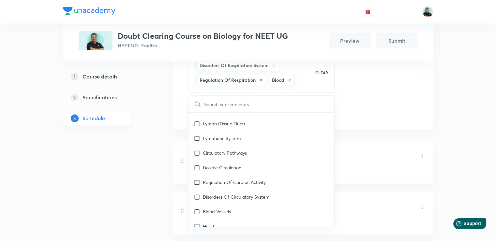
scroll to position [2798, 0]
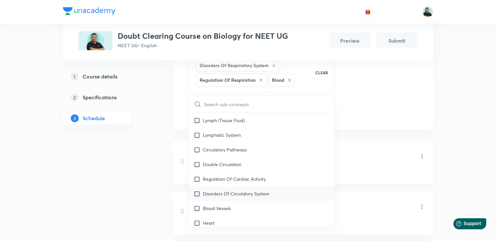
click at [262, 190] on p "Disorders Of Circulatory System" at bounding box center [236, 193] width 67 height 7
checkbox input "true"
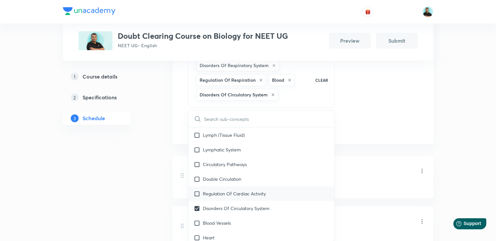
click at [258, 192] on p "Regulation Of Cardiac Activity" at bounding box center [234, 193] width 63 height 7
checkbox input "true"
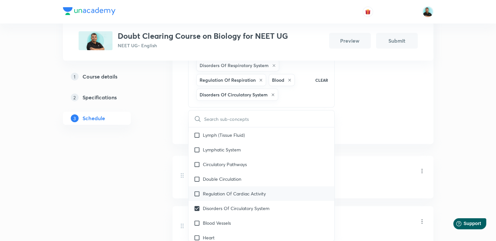
checkbox input "true"
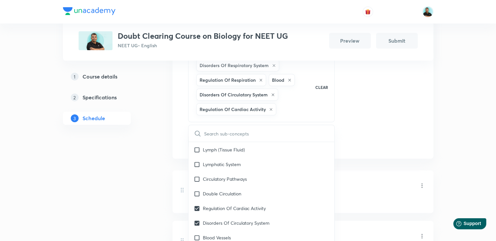
click at [164, 190] on div "Plus Courses Doubt Clearing Course on Biology for NEET UG NEET UG • English Pre…" at bounding box center [248, 215] width 371 height 842
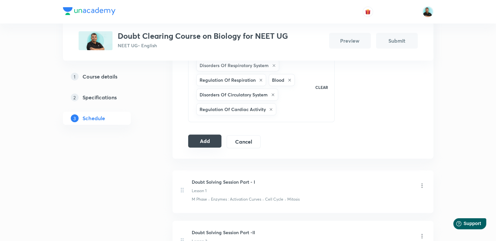
click at [205, 145] on button "Add" at bounding box center [205, 141] width 34 height 13
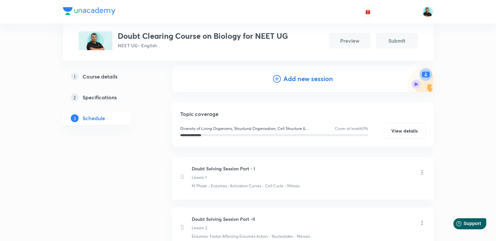
scroll to position [63, 0]
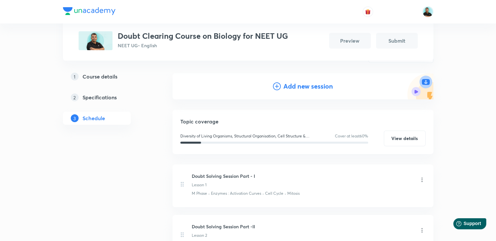
click at [320, 87] on h4 "Add new session" at bounding box center [308, 87] width 50 height 10
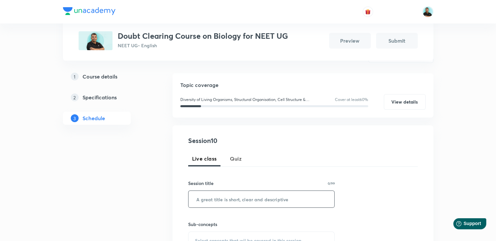
click at [213, 198] on input "text" at bounding box center [262, 199] width 146 height 17
paste input "Doubt Solving Session Part -"
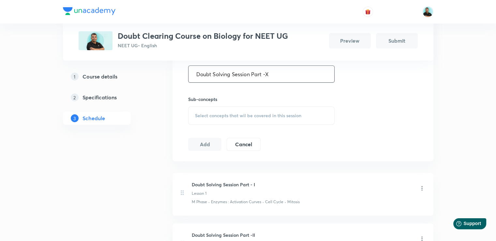
scroll to position [194, 0]
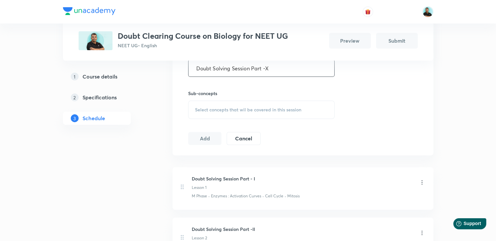
type input "Doubt Solving Session Part -X"
click at [236, 112] on span "Select concepts that wil be covered in this session" at bounding box center [248, 109] width 106 height 5
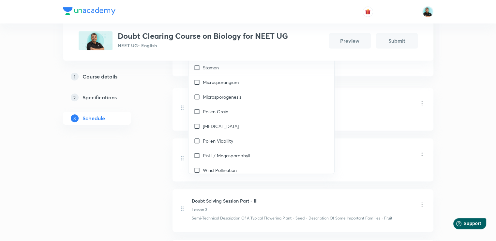
scroll to position [3957, 0]
click at [247, 152] on div "Stamen" at bounding box center [262, 154] width 146 height 15
checkbox input "true"
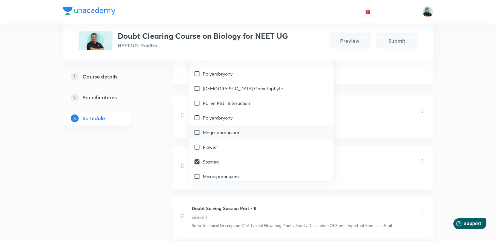
click at [234, 129] on p "Megasporangium" at bounding box center [221, 132] width 36 height 7
checkbox input "true"
click at [227, 99] on p "Pollen Pistil Interaction" at bounding box center [226, 102] width 47 height 7
checkbox input "true"
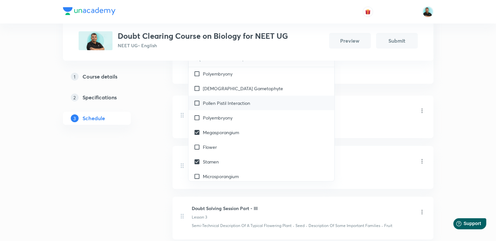
checkbox input "true"
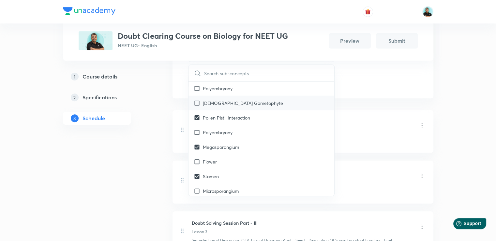
click at [225, 99] on p "[DEMOGRAPHIC_DATA] Gametophyte" at bounding box center [243, 102] width 80 height 7
checkbox input "true"
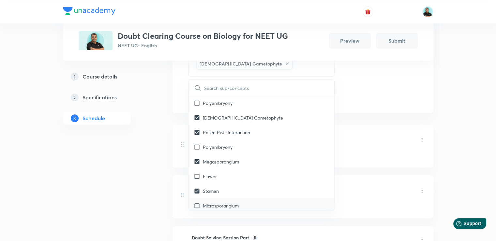
click at [222, 202] on p "Microsporangium" at bounding box center [221, 205] width 36 height 7
checkbox input "true"
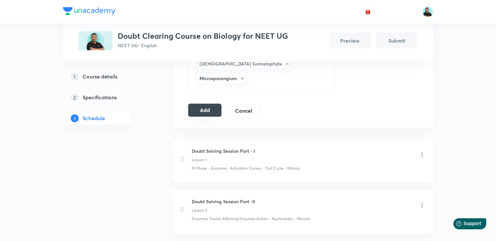
click at [202, 112] on button "Add" at bounding box center [205, 110] width 34 height 13
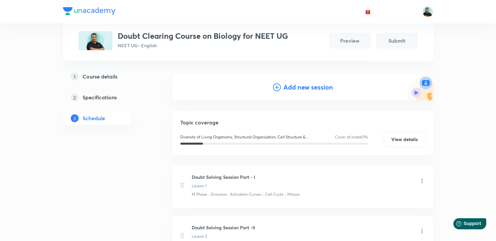
scroll to position [64, 0]
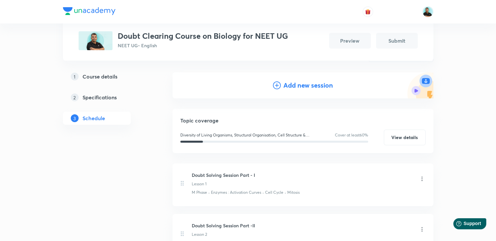
click at [315, 84] on h4 "Add new session" at bounding box center [308, 86] width 50 height 10
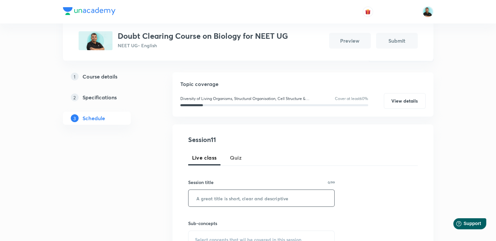
click at [229, 198] on input "text" at bounding box center [262, 198] width 146 height 17
paste input "Doubt Solving Session Part -"
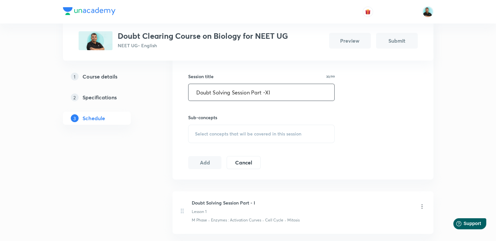
scroll to position [171, 0]
click at [230, 134] on span "Select concepts that wil be covered in this session" at bounding box center [248, 132] width 106 height 5
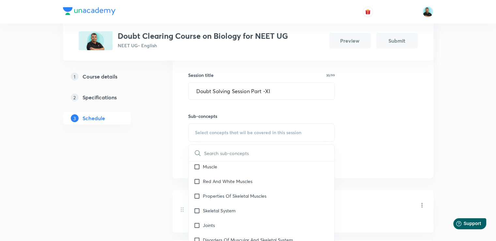
scroll to position [3029, 0]
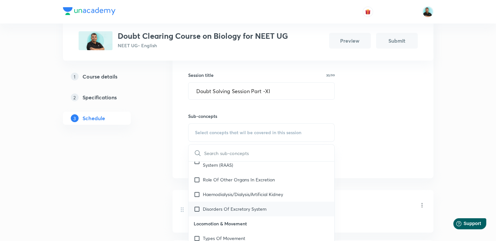
click at [280, 202] on div "Disorders Of Excretory System" at bounding box center [262, 209] width 146 height 15
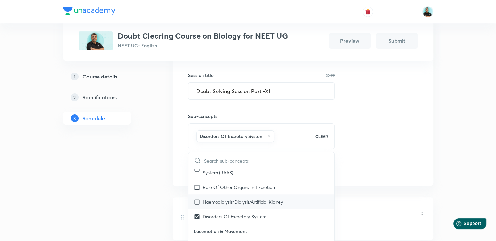
click at [279, 199] on div "Haemodialysis/Dialysis/Artificial Kidney" at bounding box center [262, 202] width 146 height 15
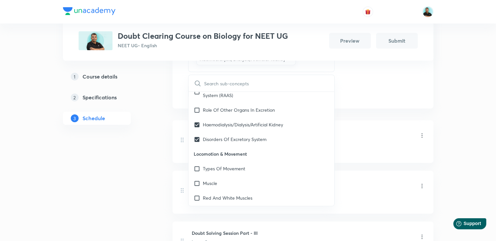
scroll to position [267, 0]
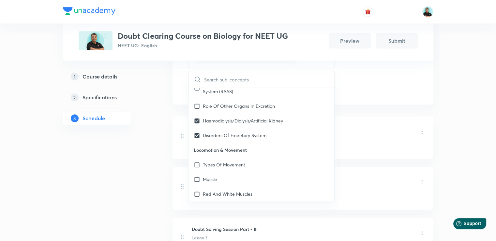
click at [236, 206] on p "Properties Of Skeletal Muscles" at bounding box center [235, 209] width 64 height 7
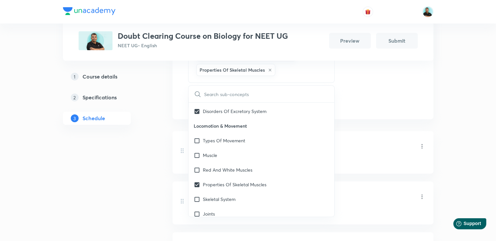
scroll to position [3068, 0]
click at [265, 192] on div "Skeletal System" at bounding box center [262, 199] width 146 height 15
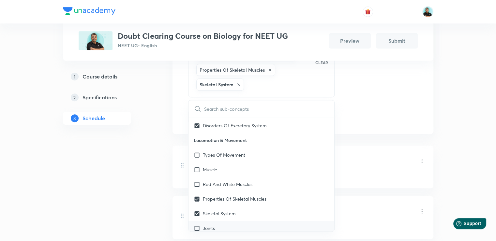
click at [213, 225] on p "Joints" at bounding box center [209, 228] width 12 height 7
click at [153, 203] on div "Plus Courses Doubt Clearing Course on Biology for NEET UG NEET UG • English Pre…" at bounding box center [248, 243] width 371 height 949
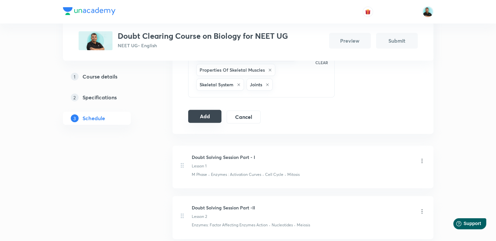
click at [203, 117] on button "Add" at bounding box center [205, 116] width 34 height 13
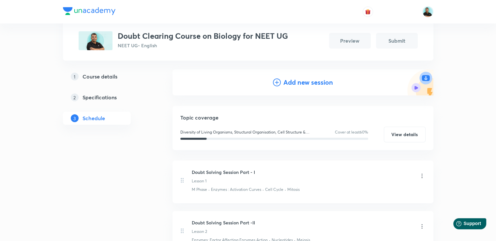
scroll to position [66, 0]
click at [317, 83] on h4 "Add new session" at bounding box center [308, 84] width 50 height 10
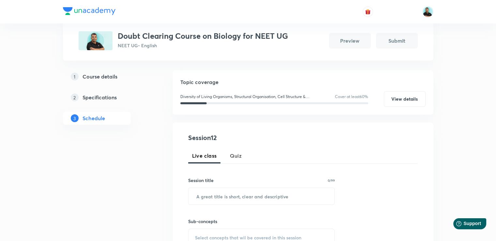
click at [317, 83] on h5 "Topic coverage" at bounding box center [302, 82] width 245 height 8
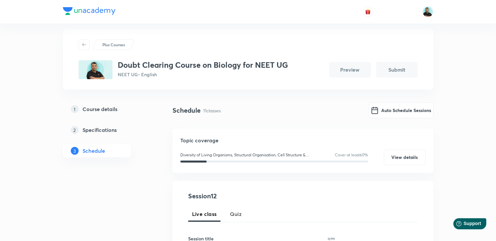
scroll to position [0, 0]
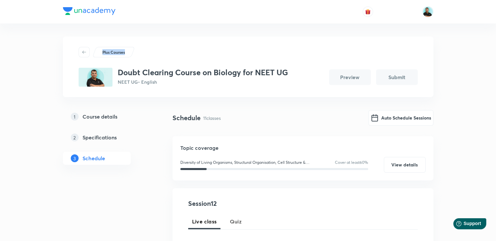
drag, startPoint x: 496, startPoint y: 19, endPoint x: 500, endPoint y: 56, distance: 37.1
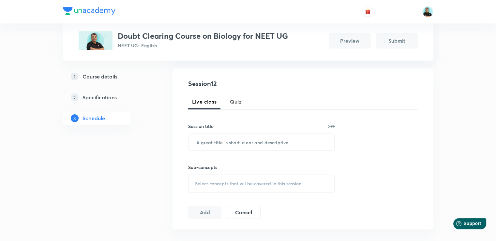
scroll to position [129, 0]
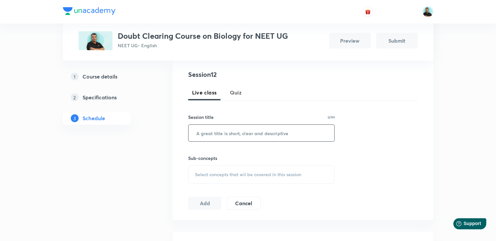
click at [217, 133] on input "text" at bounding box center [262, 133] width 146 height 17
paste input "Doubt Solving Session Part -"
click at [219, 172] on span "Select concepts that wil be covered in this session" at bounding box center [248, 174] width 106 height 5
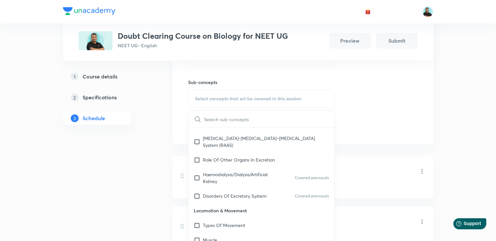
scroll to position [3153, 0]
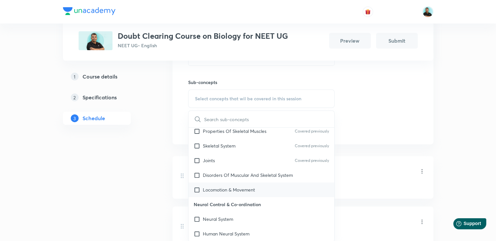
click at [243, 187] on p "Locomotion & Movement" at bounding box center [229, 190] width 52 height 7
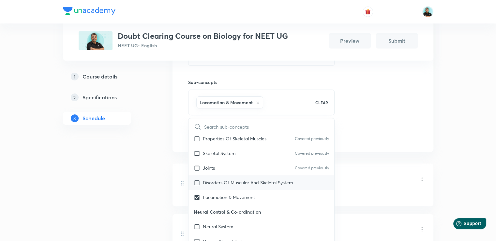
click at [237, 179] on p "Disorders Of Muscular And Skeletal System" at bounding box center [248, 182] width 90 height 7
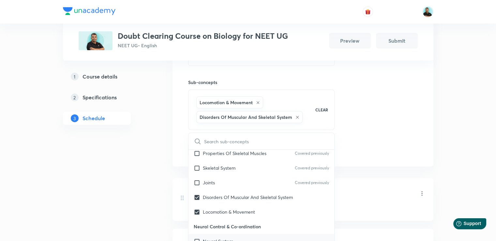
click at [226, 238] on p "Neural System" at bounding box center [218, 241] width 30 height 7
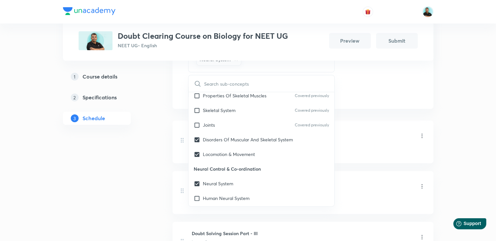
scroll to position [281, 0]
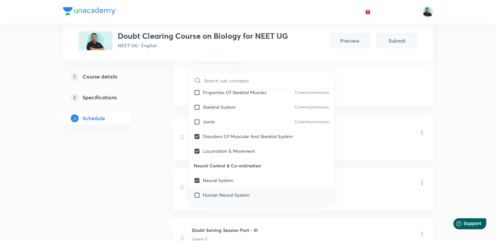
click at [263, 189] on div "Human Neural System" at bounding box center [262, 195] width 146 height 15
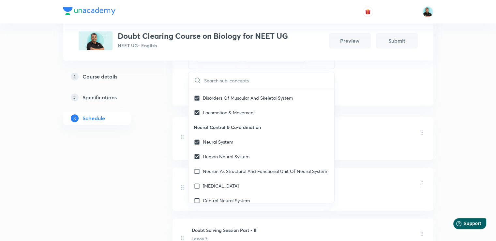
scroll to position [3192, 0]
click at [255, 167] on p "Neuron As Structural And Functional Unit Of Neural System" at bounding box center [265, 170] width 124 height 7
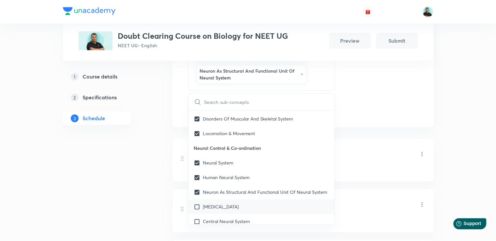
click at [216, 206] on p "[MEDICAL_DATA]" at bounding box center [221, 207] width 36 height 7
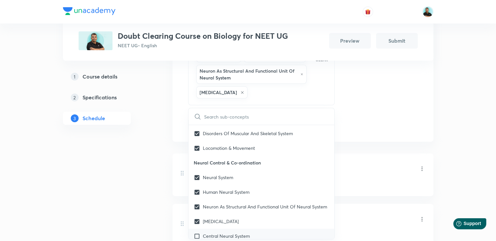
click at [217, 233] on p "Central Neural System" at bounding box center [226, 236] width 47 height 7
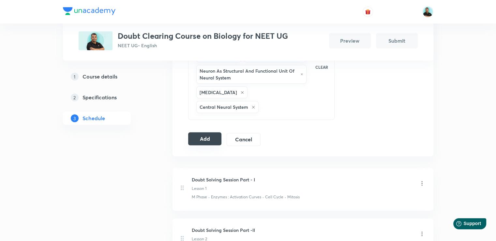
click at [197, 132] on button "Add" at bounding box center [205, 138] width 34 height 13
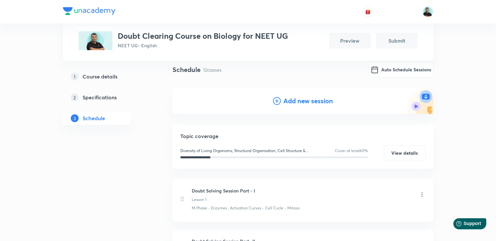
scroll to position [50, 0]
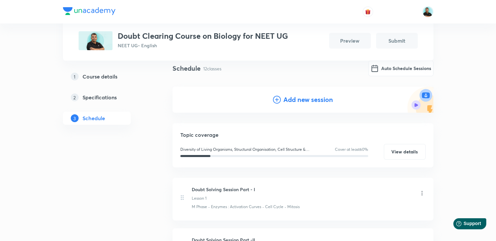
click at [322, 98] on h4 "Add new session" at bounding box center [308, 100] width 50 height 10
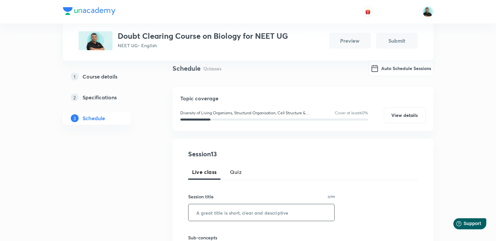
click at [209, 215] on input "text" at bounding box center [262, 213] width 146 height 17
paste input "Doubt Solving Session Part -"
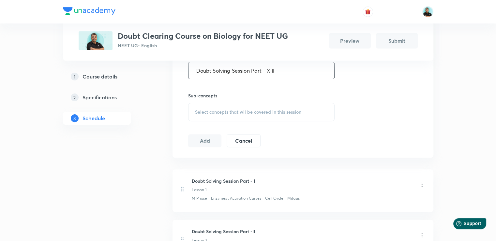
scroll to position [190, 0]
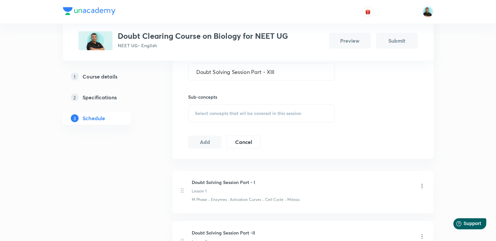
click at [236, 112] on span "Select concepts that wil be covered in this session" at bounding box center [248, 113] width 106 height 5
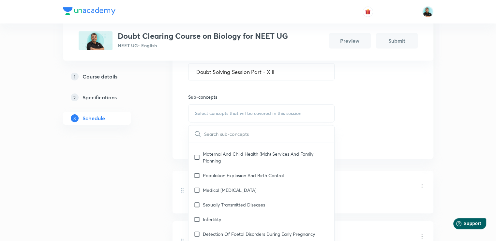
scroll to position [4686, 0]
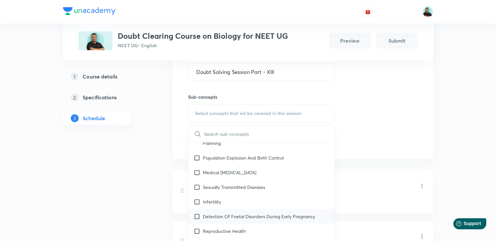
click at [299, 209] on div "Detection Of Foetal Disorders During Early Pregnancy" at bounding box center [262, 216] width 146 height 15
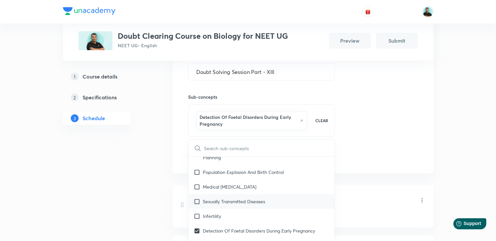
click at [256, 198] on p "Sexually Transmitted Diseases" at bounding box center [234, 201] width 62 height 7
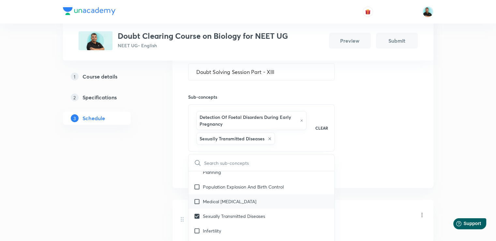
click at [256, 198] on p "Medical [MEDICAL_DATA]" at bounding box center [229, 201] width 53 height 7
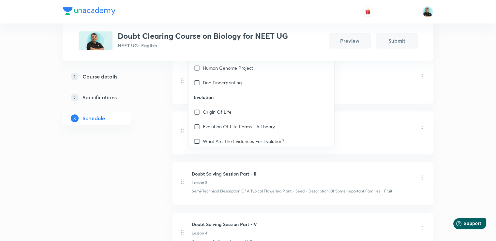
scroll to position [5299, 0]
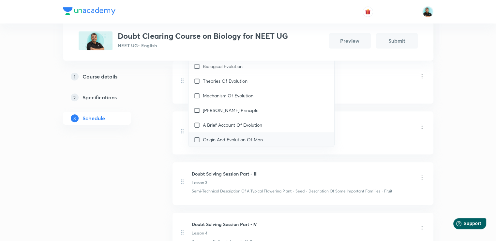
click at [261, 136] on p "Origin And Evolution Of Man" at bounding box center [233, 139] width 60 height 7
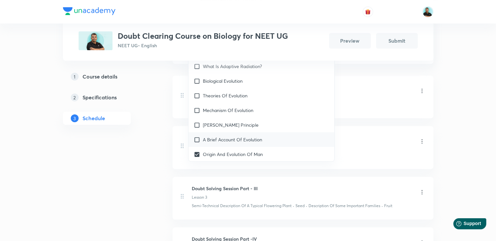
click at [255, 136] on p "A Brief Account Of Evolution" at bounding box center [232, 139] width 59 height 7
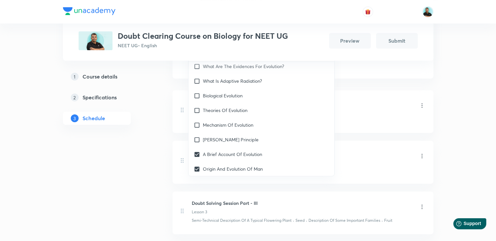
click at [169, 124] on div "Plus Courses Doubt Clearing Course on Biology for NEET UG NEET UG • English Pre…" at bounding box center [248, 231] width 371 height 1078
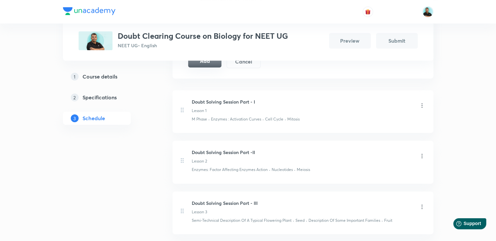
click at [202, 62] on button "Add" at bounding box center [205, 60] width 34 height 13
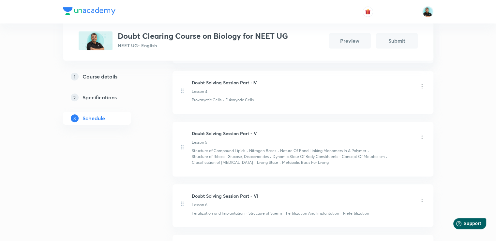
scroll to position [33, 0]
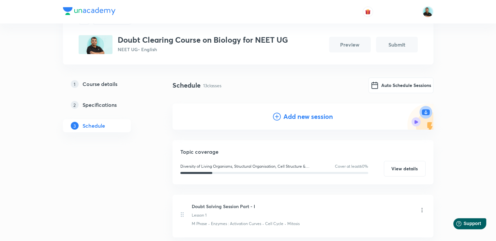
click at [296, 119] on h4 "Add new session" at bounding box center [308, 117] width 50 height 10
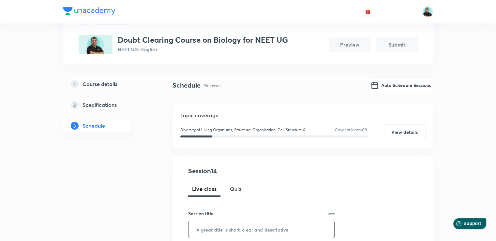
click at [208, 228] on input "text" at bounding box center [262, 229] width 146 height 17
paste input "Doubt Solving Session Part -"
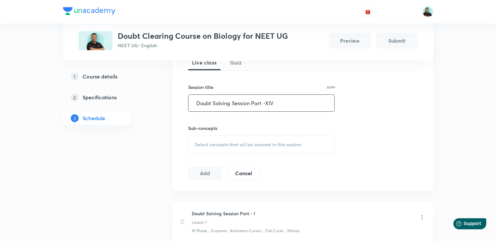
scroll to position [168, 0]
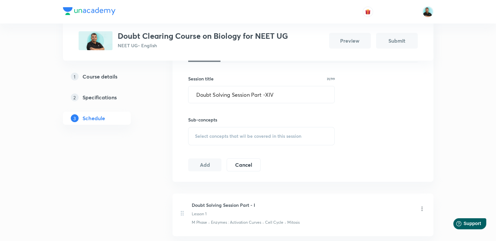
click at [254, 134] on span "Select concepts that wil be covered in this session" at bounding box center [248, 136] width 106 height 5
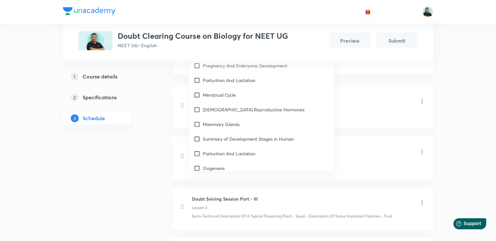
scroll to position [4418, 0]
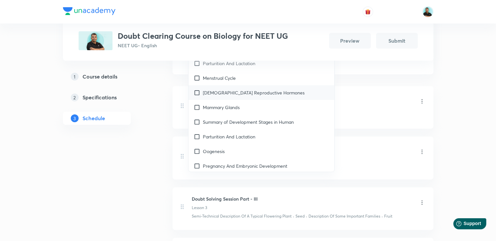
click at [249, 89] on p "[DEMOGRAPHIC_DATA] Reproductive Hormones" at bounding box center [254, 92] width 102 height 7
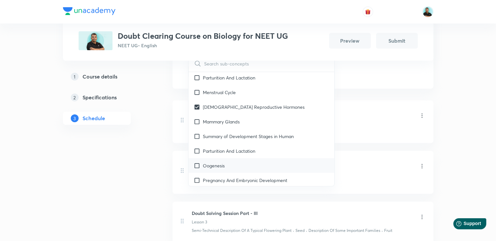
click at [231, 159] on div "Oogenesis" at bounding box center [262, 166] width 146 height 15
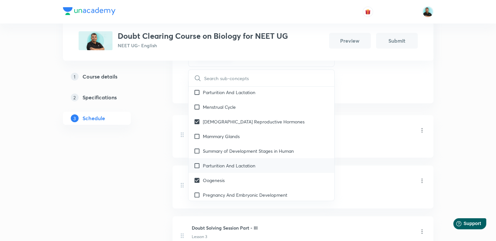
click at [248, 162] on p "Parturition And Lactation" at bounding box center [229, 165] width 53 height 7
click at [233, 162] on p "Parturition And Lactation" at bounding box center [229, 165] width 53 height 7
click at [197, 162] on input "checkbox" at bounding box center [198, 165] width 9 height 7
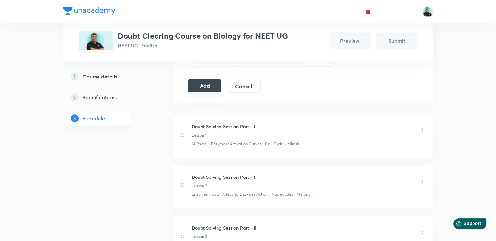
click at [201, 79] on button "Add" at bounding box center [205, 85] width 34 height 13
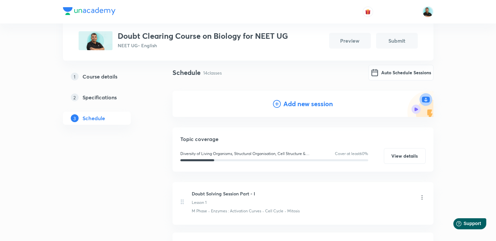
scroll to position [52, 0]
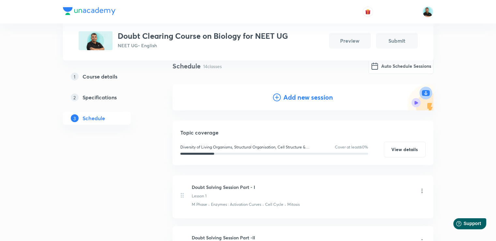
click at [291, 96] on h4 "Add new session" at bounding box center [308, 98] width 50 height 10
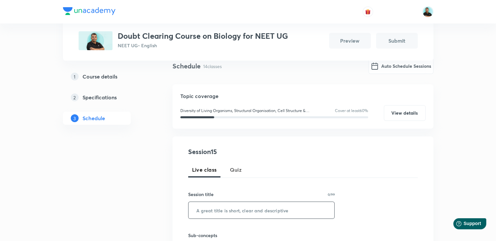
click at [215, 209] on input "text" at bounding box center [262, 210] width 146 height 17
paste input "Doubt Solving Session Part -"
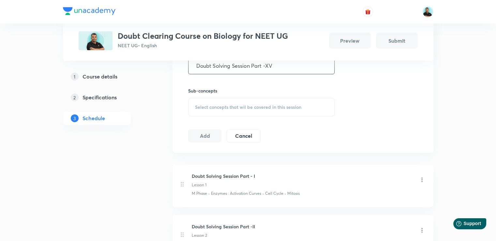
scroll to position [200, 0]
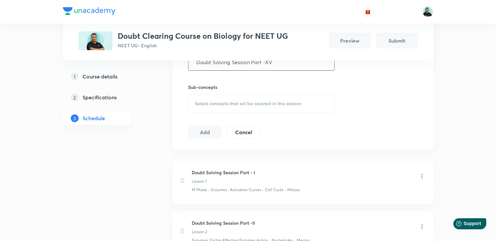
click at [242, 104] on span "Select concepts that wil be covered in this session" at bounding box center [248, 103] width 106 height 5
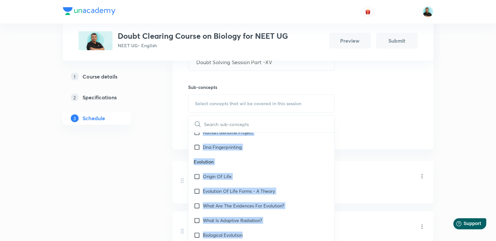
scroll to position [5278, 0]
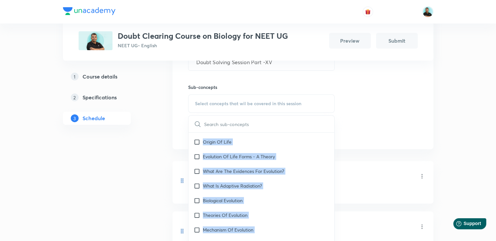
drag, startPoint x: 334, startPoint y: 211, endPoint x: 335, endPoint y: 221, distance: 9.5
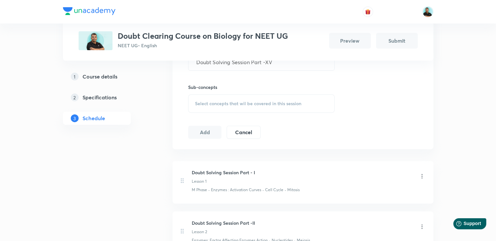
click at [419, 90] on div "Session 15 Live class Quiz Session title 30/99 Doubt Solving Session Part -XV ​…" at bounding box center [303, 68] width 261 height 161
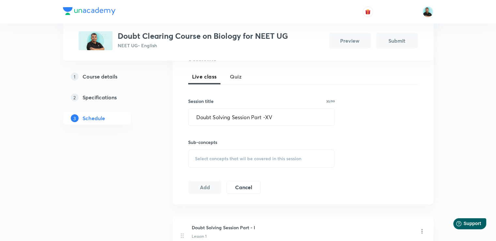
scroll to position [157, 0]
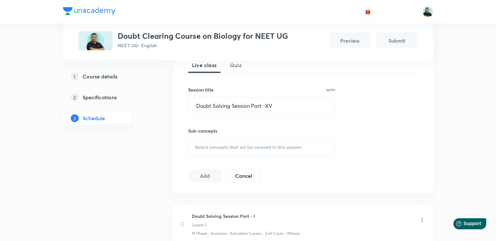
click at [231, 150] on div "Select concepts that wil be covered in this session" at bounding box center [261, 147] width 147 height 18
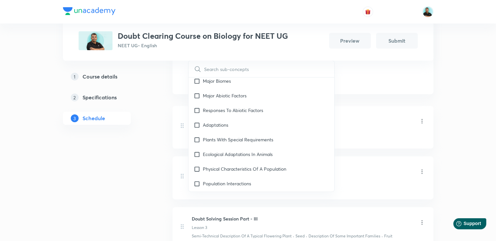
scroll to position [6039, 0]
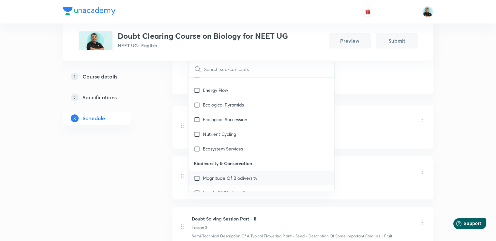
click at [251, 171] on div "Magnitude Of Biodiversity" at bounding box center [262, 178] width 146 height 15
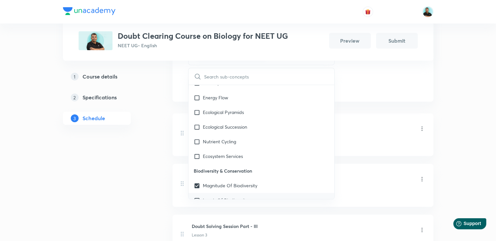
click at [247, 197] on p "Levels Of Biodiversity" at bounding box center [225, 200] width 45 height 7
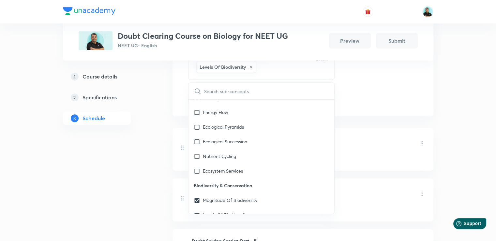
click at [251, 226] on p "Biodiversity Conservation" at bounding box center [229, 229] width 53 height 7
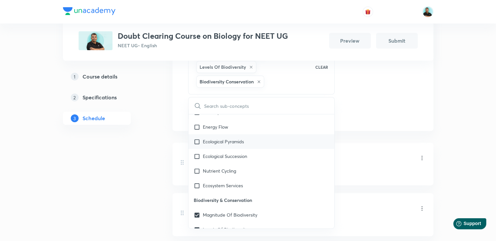
click at [229, 138] on p "Ecological Pyramids" at bounding box center [223, 141] width 41 height 7
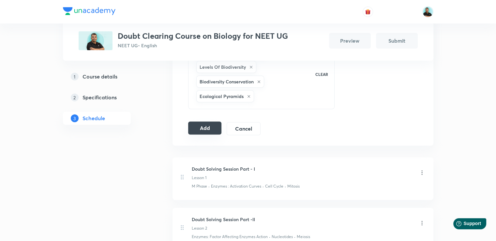
click at [210, 126] on button "Add" at bounding box center [205, 128] width 34 height 13
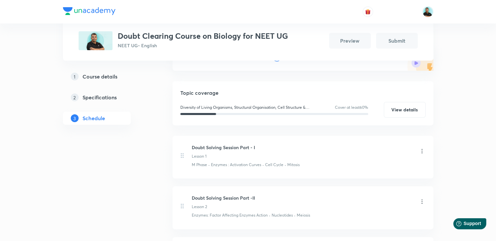
scroll to position [85, 0]
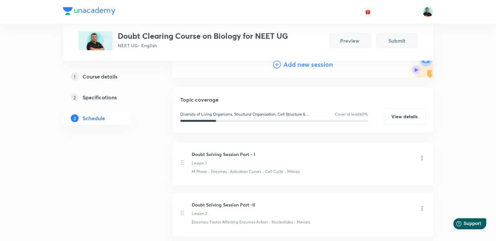
click at [321, 66] on h4 "Add new session" at bounding box center [308, 65] width 50 height 10
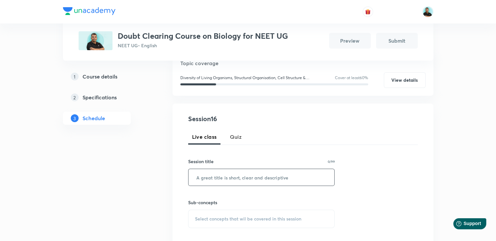
click at [240, 178] on input "text" at bounding box center [262, 177] width 146 height 17
paste input "Doubt Solving Session Part -"
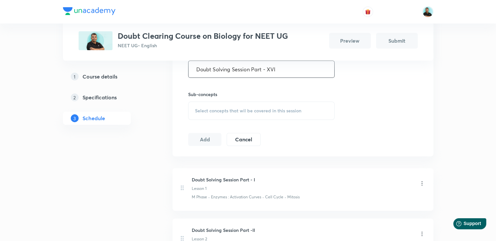
scroll to position [198, 0]
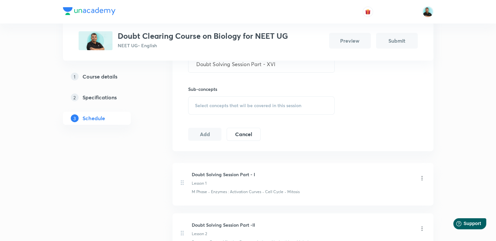
click at [207, 106] on span "Select concepts that wil be covered in this session" at bounding box center [248, 105] width 106 height 5
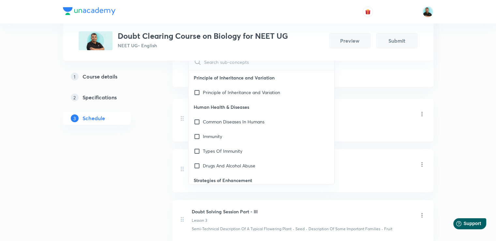
scroll to position [5370, 0]
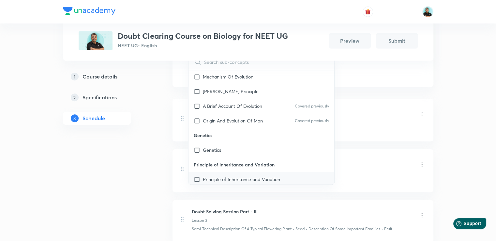
click at [238, 176] on p "Principle of Inheritance and Variation" at bounding box center [241, 179] width 77 height 7
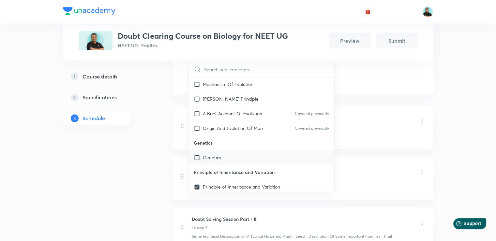
click at [214, 154] on p "Genetics" at bounding box center [212, 157] width 18 height 7
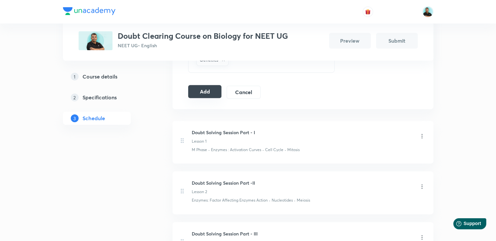
click at [205, 91] on button "Add" at bounding box center [205, 91] width 34 height 13
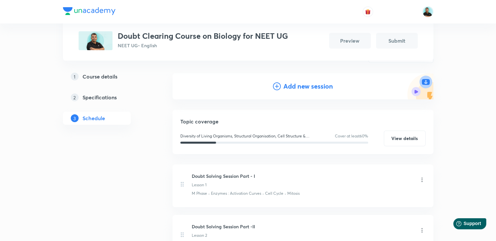
scroll to position [57, 0]
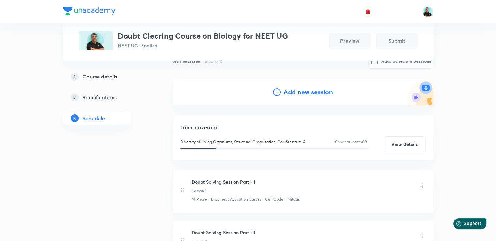
click at [318, 90] on h4 "Add new session" at bounding box center [308, 92] width 50 height 10
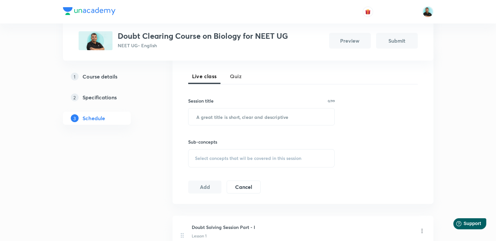
scroll to position [166, 0]
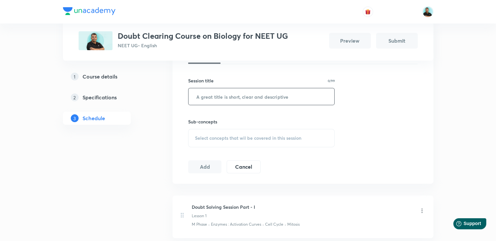
click at [209, 100] on input "text" at bounding box center [262, 96] width 146 height 17
paste input "Doubt Solving Session Part -"
click at [209, 138] on span "Select concepts that wil be covered in this session" at bounding box center [248, 138] width 106 height 5
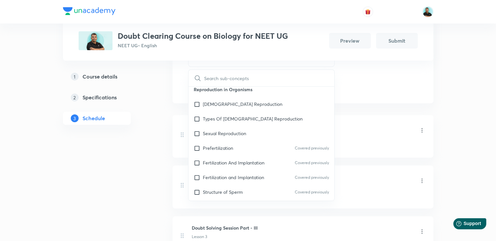
scroll to position [6245, 0]
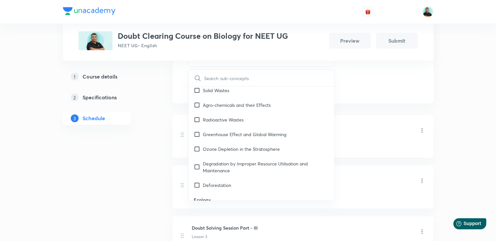
click at [236, 207] on div "Ecology" at bounding box center [262, 214] width 146 height 15
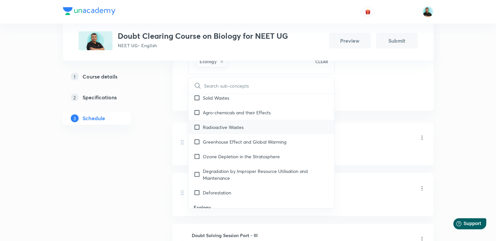
click at [260, 120] on div "Radioactive Wastes" at bounding box center [262, 127] width 146 height 15
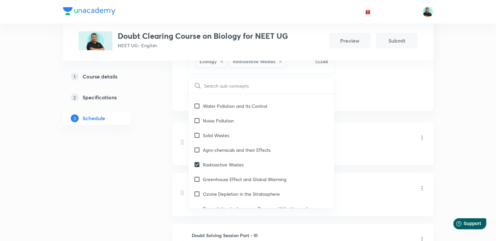
scroll to position [6206, 0]
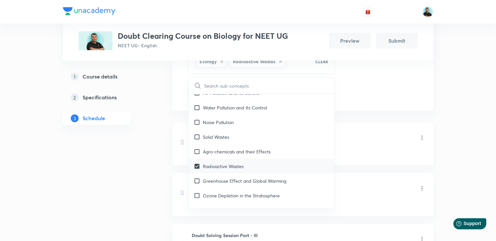
click at [226, 163] on p "Radioactive Wastes" at bounding box center [223, 166] width 41 height 7
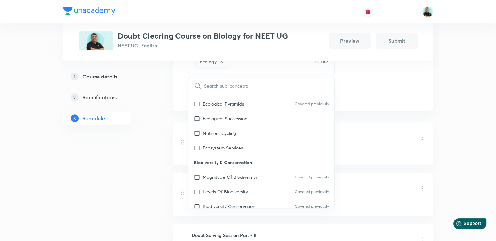
scroll to position [6050, 0]
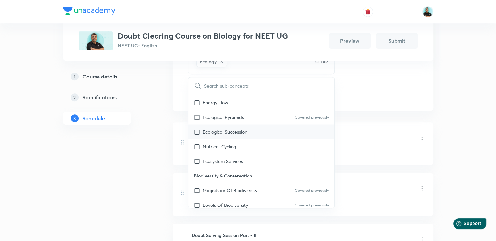
click at [260, 125] on div "Ecological Succession" at bounding box center [262, 132] width 146 height 15
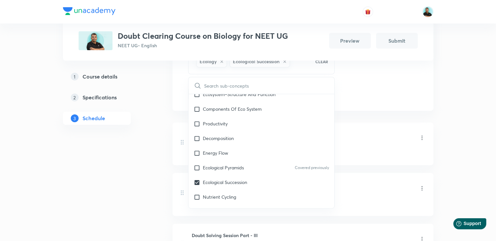
scroll to position [5997, 0]
click at [275, 133] on div "Decomposition" at bounding box center [262, 140] width 146 height 15
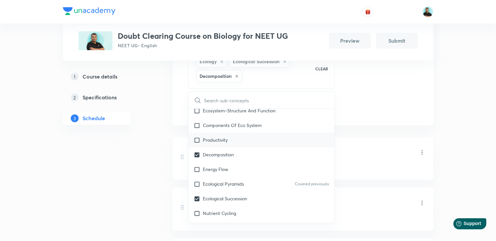
click at [269, 133] on div "Productivity" at bounding box center [262, 140] width 146 height 15
click at [148, 126] on div "1 Course details 2 Specifications 3 Schedule" at bounding box center [107, 101] width 89 height 63
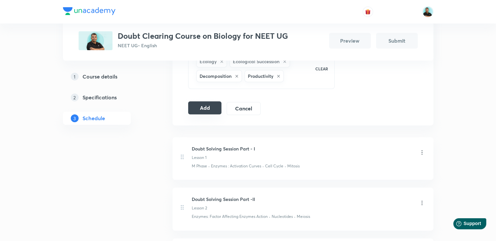
click at [212, 107] on button "Add" at bounding box center [205, 107] width 34 height 13
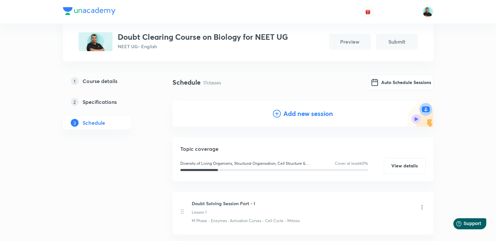
scroll to position [0, 0]
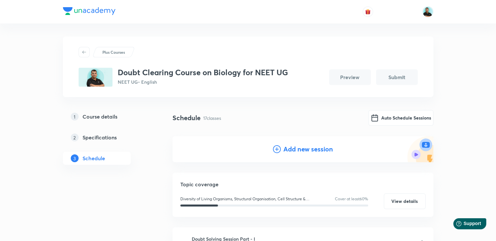
click at [299, 148] on h4 "Add new session" at bounding box center [308, 150] width 50 height 10
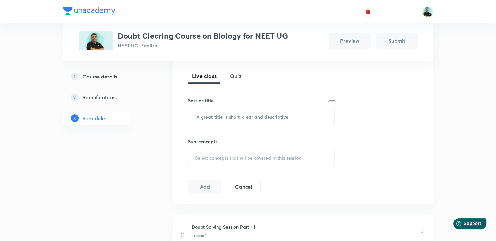
scroll to position [147, 0]
click at [207, 117] on input "text" at bounding box center [262, 115] width 146 height 17
paste input "Doubt Solving Session Part -"
click at [200, 150] on div "Select concepts that wil be covered in this session" at bounding box center [261, 157] width 147 height 18
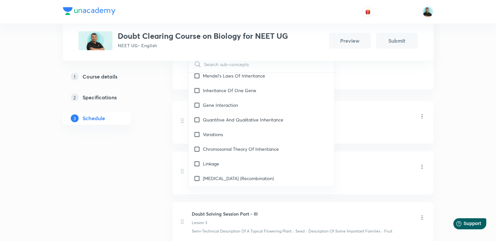
scroll to position [4975, 0]
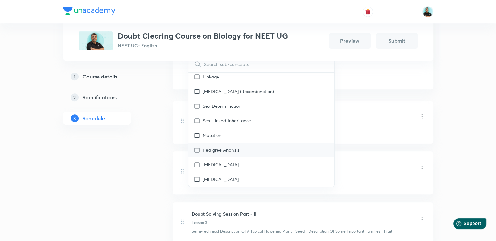
click at [239, 147] on p "Pedigree Analysis" at bounding box center [221, 150] width 37 height 7
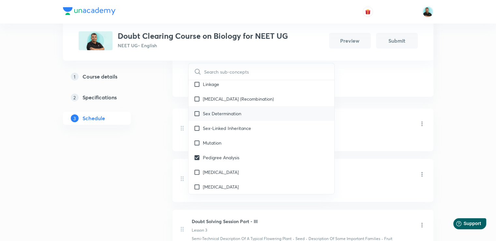
click at [240, 110] on p "Sex Determination" at bounding box center [222, 113] width 38 height 7
click at [242, 125] on p "Sex-Linked Inheritance" at bounding box center [227, 128] width 48 height 7
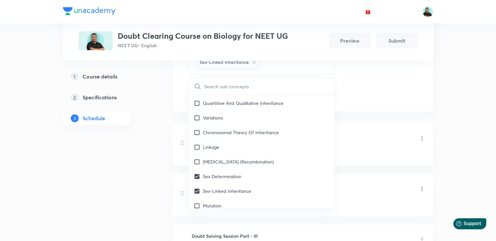
scroll to position [4923, 0]
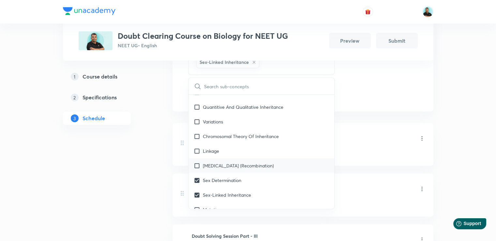
click at [258, 159] on div "[MEDICAL_DATA] (Recombination)" at bounding box center [262, 166] width 146 height 15
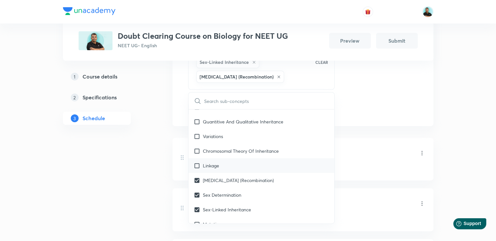
click at [257, 159] on div "Linkage" at bounding box center [262, 166] width 146 height 15
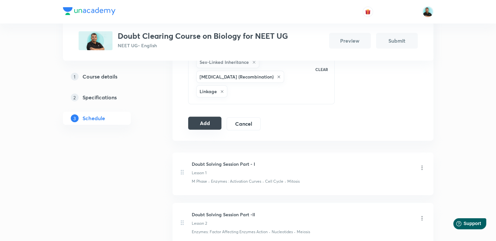
click at [212, 123] on button "Add" at bounding box center [205, 123] width 34 height 13
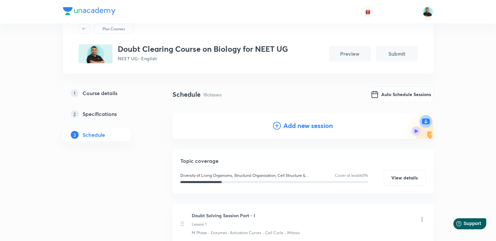
scroll to position [0, 0]
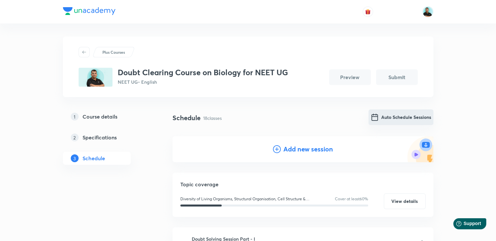
click at [399, 114] on button "Auto Schedule Sessions" at bounding box center [401, 118] width 65 height 16
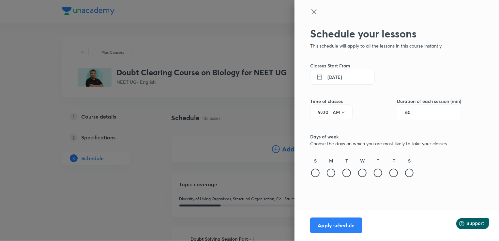
click at [322, 78] on icon at bounding box center [319, 76] width 5 height 5
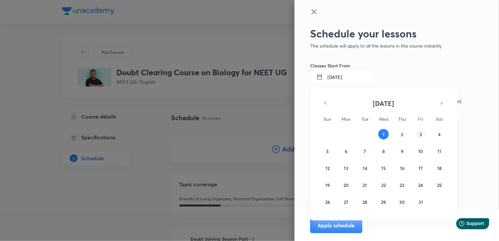
click at [420, 137] on abbr "3" at bounding box center [420, 134] width 3 height 6
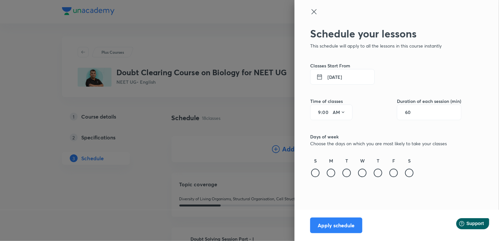
click at [320, 113] on input "9" at bounding box center [317, 112] width 8 height 5
click at [414, 114] on input "60" at bounding box center [411, 112] width 12 height 5
click at [346, 173] on div at bounding box center [347, 173] width 8 height 8
click at [380, 175] on div at bounding box center [378, 173] width 8 height 8
click at [394, 175] on div at bounding box center [393, 173] width 8 height 8
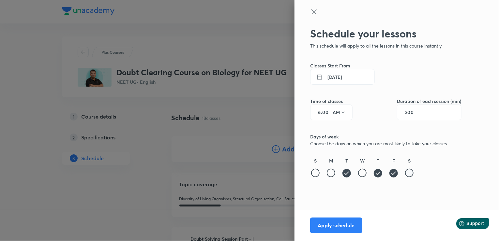
click at [411, 174] on div at bounding box center [409, 173] width 8 height 8
click at [340, 226] on button "Apply schedule" at bounding box center [336, 225] width 52 height 16
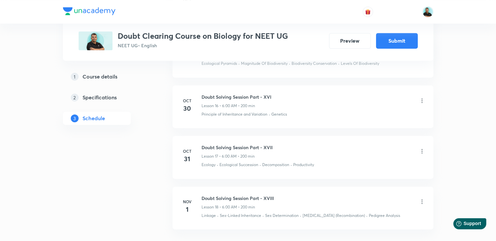
scroll to position [957, 0]
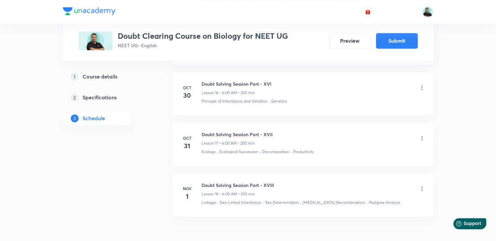
click at [422, 186] on icon at bounding box center [422, 189] width 7 height 7
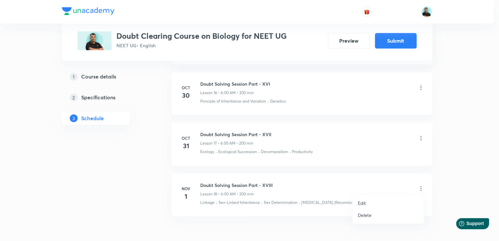
click at [365, 201] on p "Edit" at bounding box center [362, 203] width 8 height 7
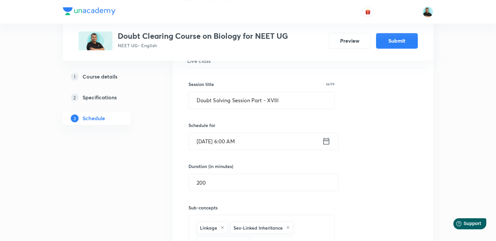
scroll to position [1067, 0]
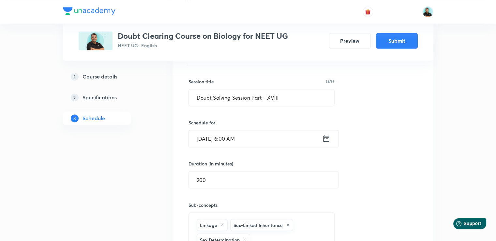
click at [326, 136] on icon at bounding box center [326, 138] width 6 height 7
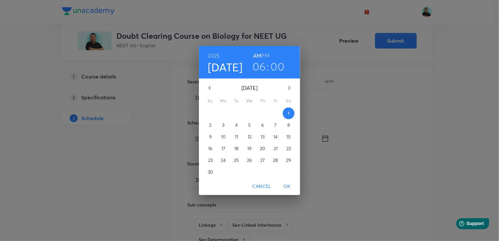
click at [210, 88] on icon "button" at bounding box center [210, 88] width 8 height 8
click at [223, 150] on p "20" at bounding box center [223, 148] width 5 height 7
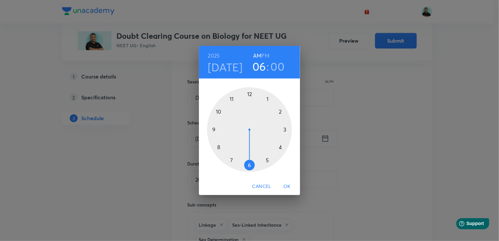
click at [289, 186] on span "OK" at bounding box center [287, 187] width 16 height 8
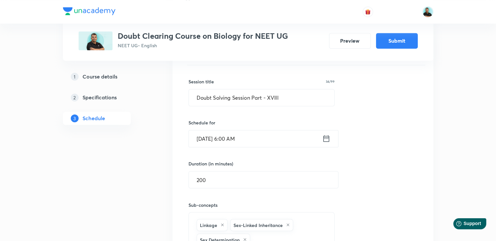
click at [377, 186] on div "Session title 34/99 Doubt Solving Session Part - XVIII ​ Schedule for [DATE] 6:…" at bounding box center [303, 186] width 229 height 243
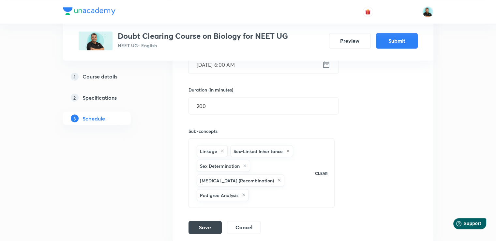
scroll to position [1185, 0]
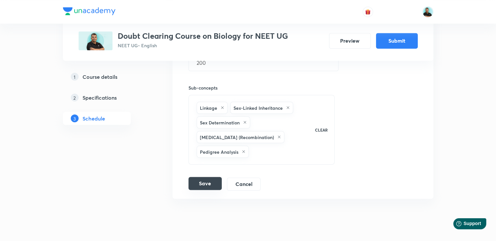
click at [204, 183] on button "Save" at bounding box center [205, 183] width 33 height 13
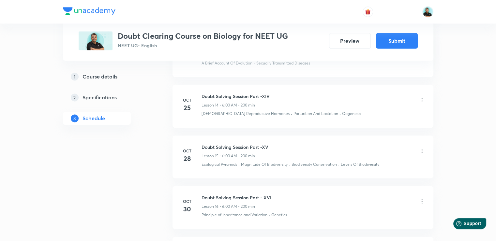
scroll to position [889, 0]
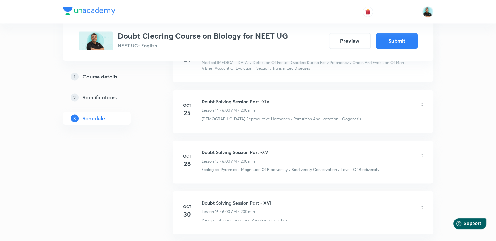
click at [421, 103] on icon at bounding box center [421, 105] width 1 height 4
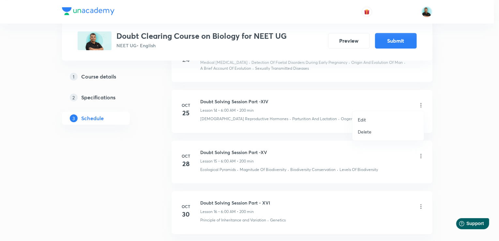
click at [365, 117] on p "Edit" at bounding box center [362, 119] width 8 height 7
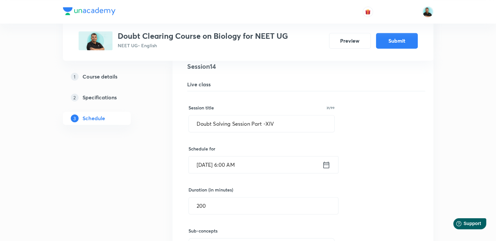
click at [325, 165] on icon at bounding box center [326, 164] width 8 height 9
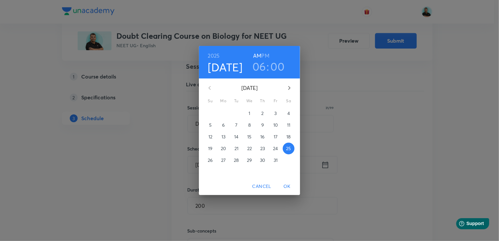
click at [250, 150] on p "22" at bounding box center [249, 148] width 5 height 7
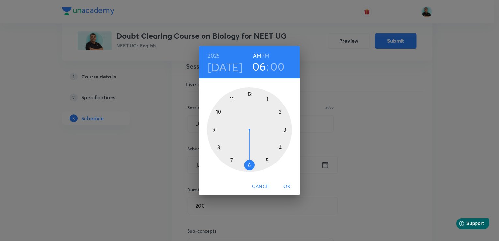
click at [289, 186] on span "OK" at bounding box center [287, 187] width 16 height 8
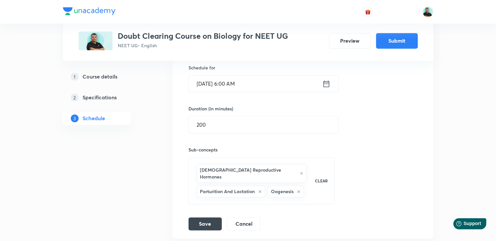
scroll to position [980, 0]
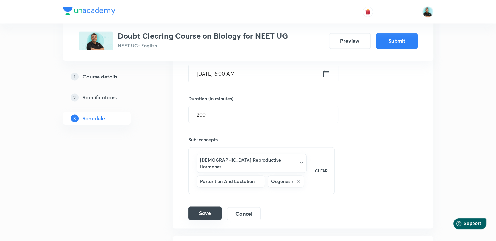
click at [197, 207] on button "Save" at bounding box center [205, 213] width 33 height 13
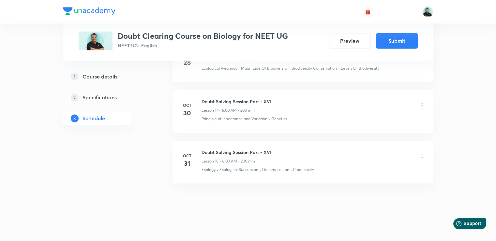
scroll to position [992, 0]
click at [401, 40] on button "Submit" at bounding box center [397, 40] width 42 height 16
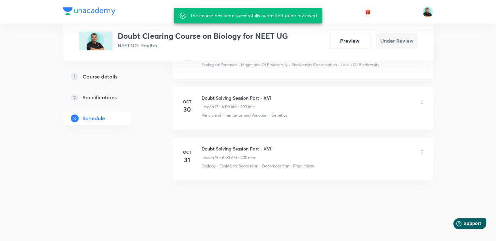
scroll to position [986, 0]
